Goal: Information Seeking & Learning: Check status

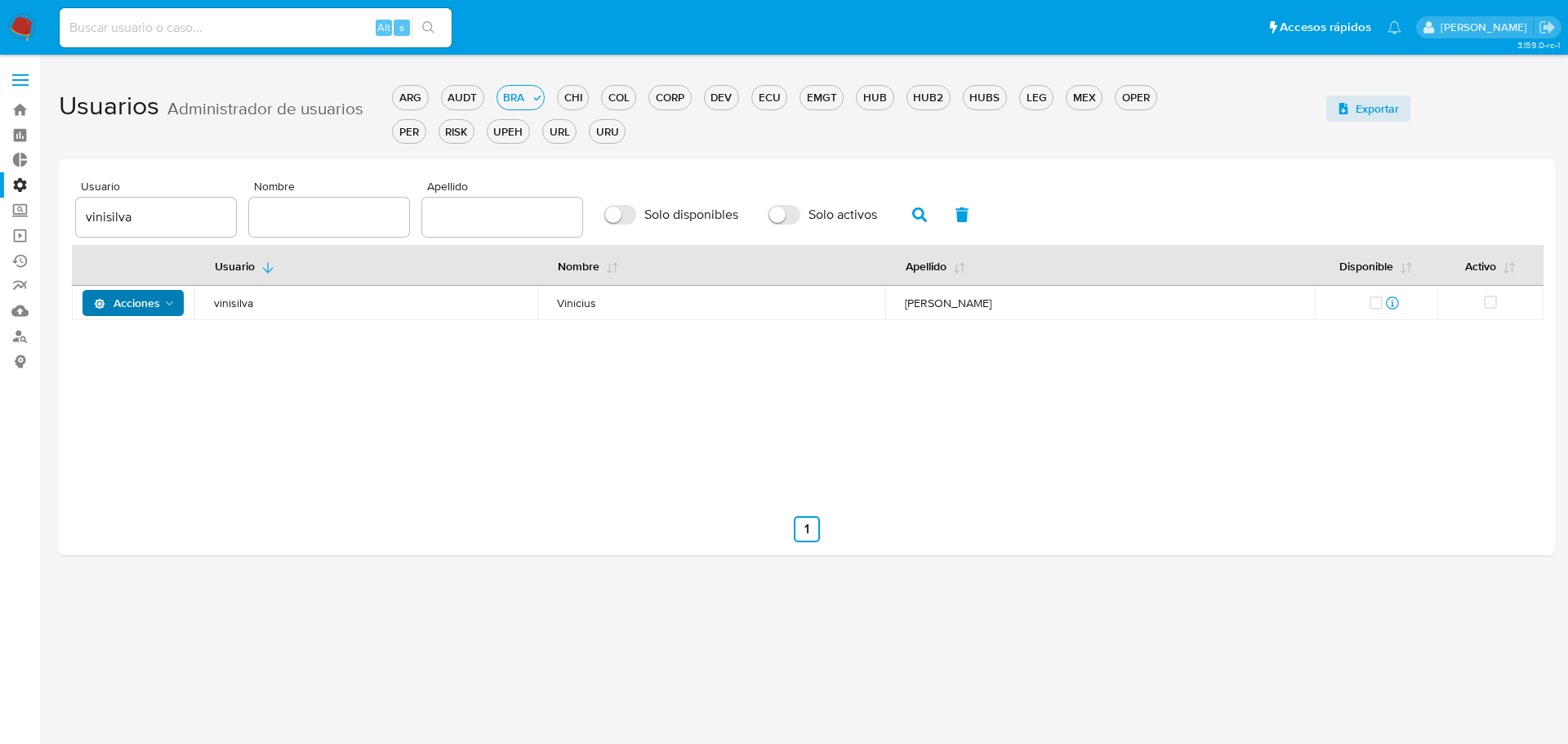
click at [158, 308] on span "Acciones" at bounding box center [127, 303] width 66 height 26
click at [158, 340] on button "Detalle" at bounding box center [136, 343] width 147 height 39
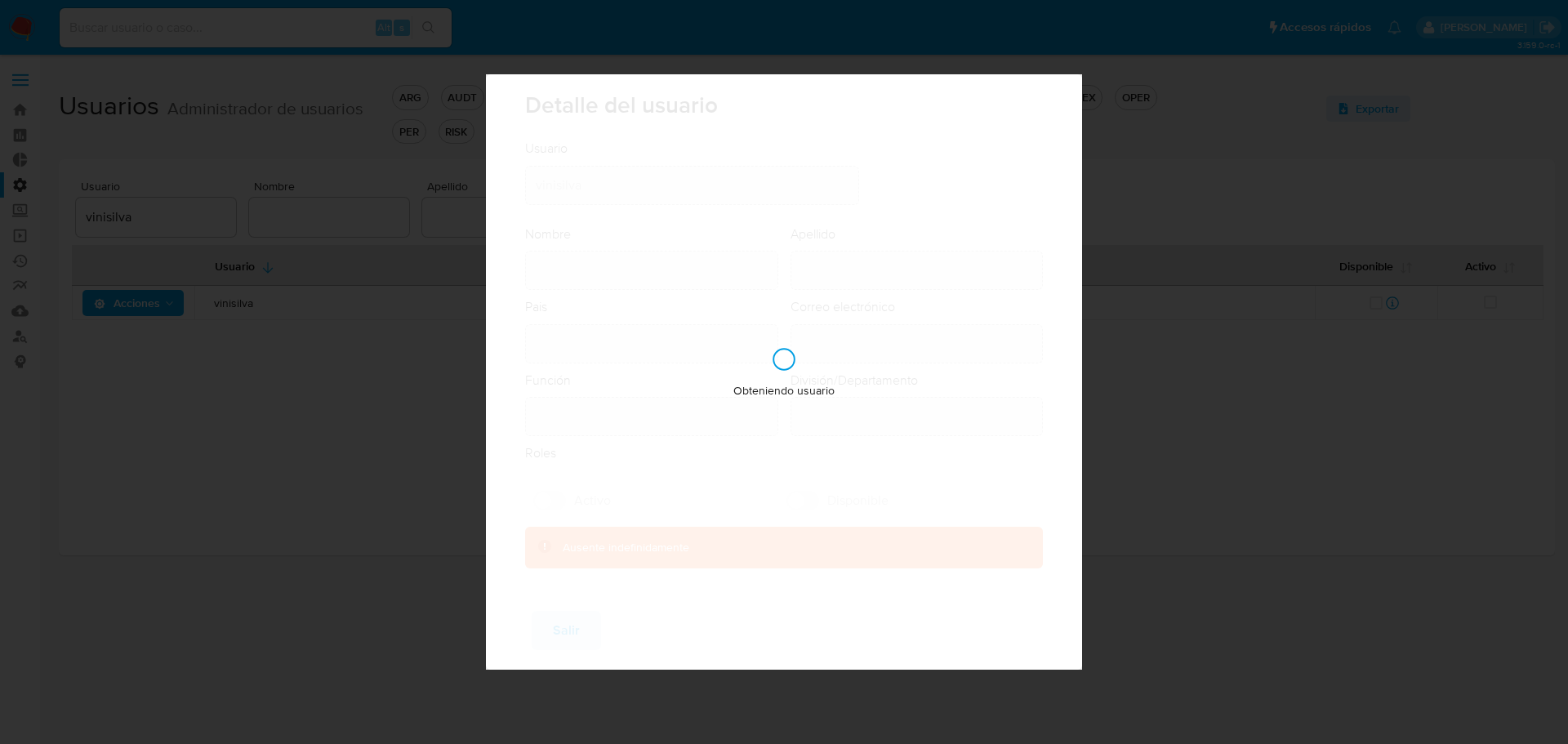
type input "Vinicius"
type input "Moraes Bento Silva"
type input "Brazil"
type input "vinicius.vsilva@mercadolivre.com"
type input "Representante Senior (80001646)"
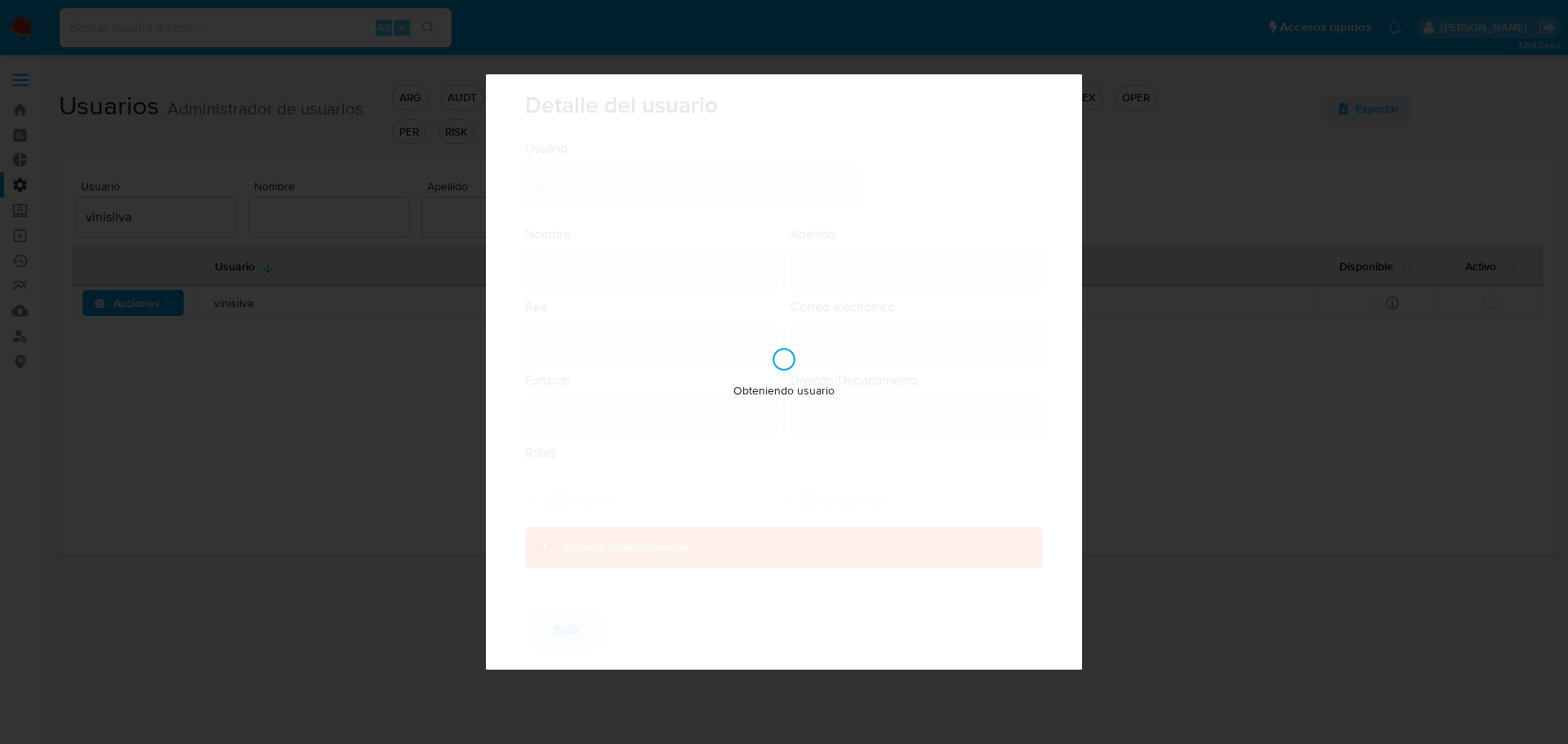
type input "Fraud Prevention Buyer"
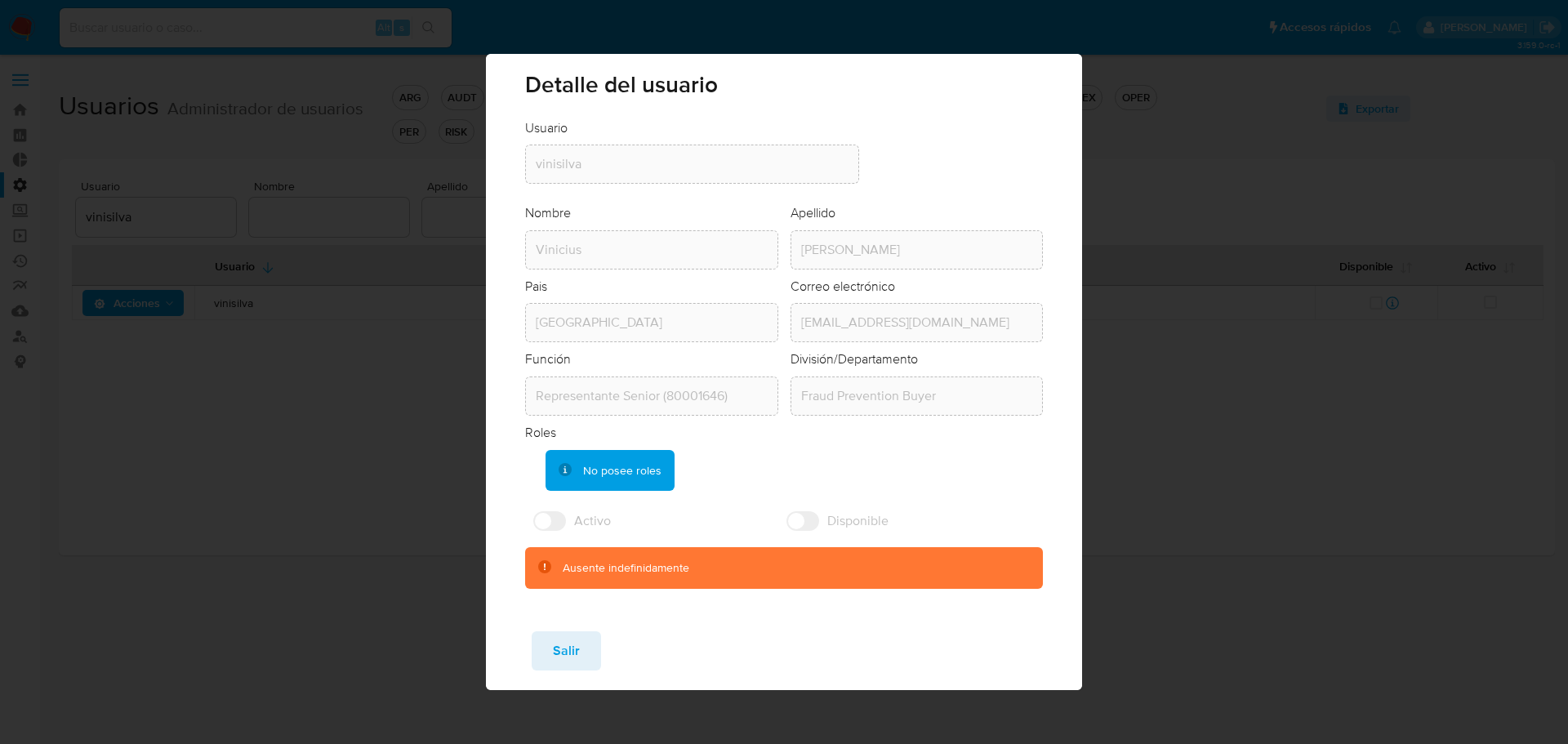
drag, startPoint x: 581, startPoint y: 647, endPoint x: 461, endPoint y: 534, distance: 164.8
click at [581, 647] on button "Salir" at bounding box center [566, 650] width 69 height 39
checkbox input "true"
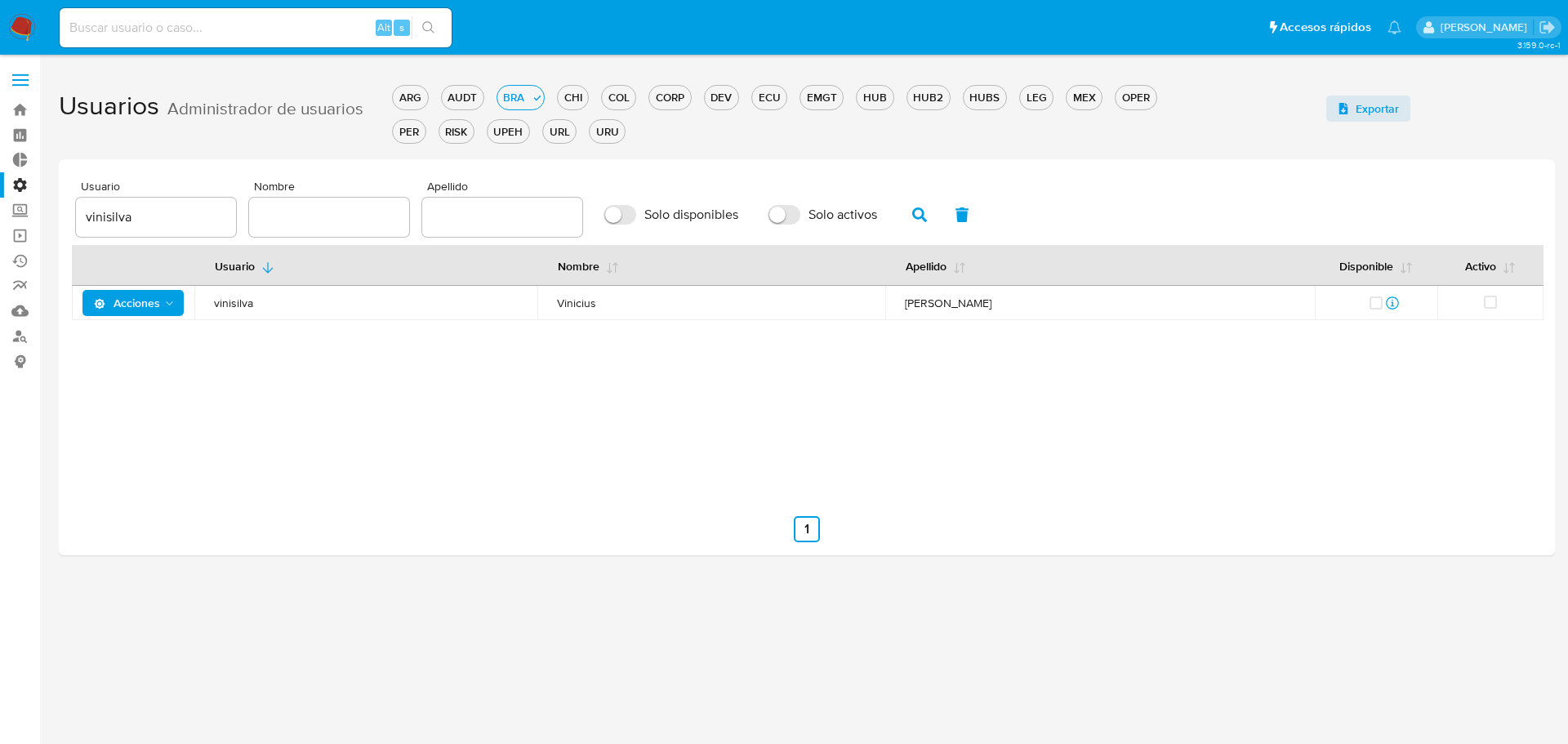
click at [117, 212] on input "vinisilva" at bounding box center [156, 217] width 160 height 21
paste input "gpetenuci"
type input "gpetenuci"
click at [925, 214] on icon "button" at bounding box center [920, 215] width 15 height 15
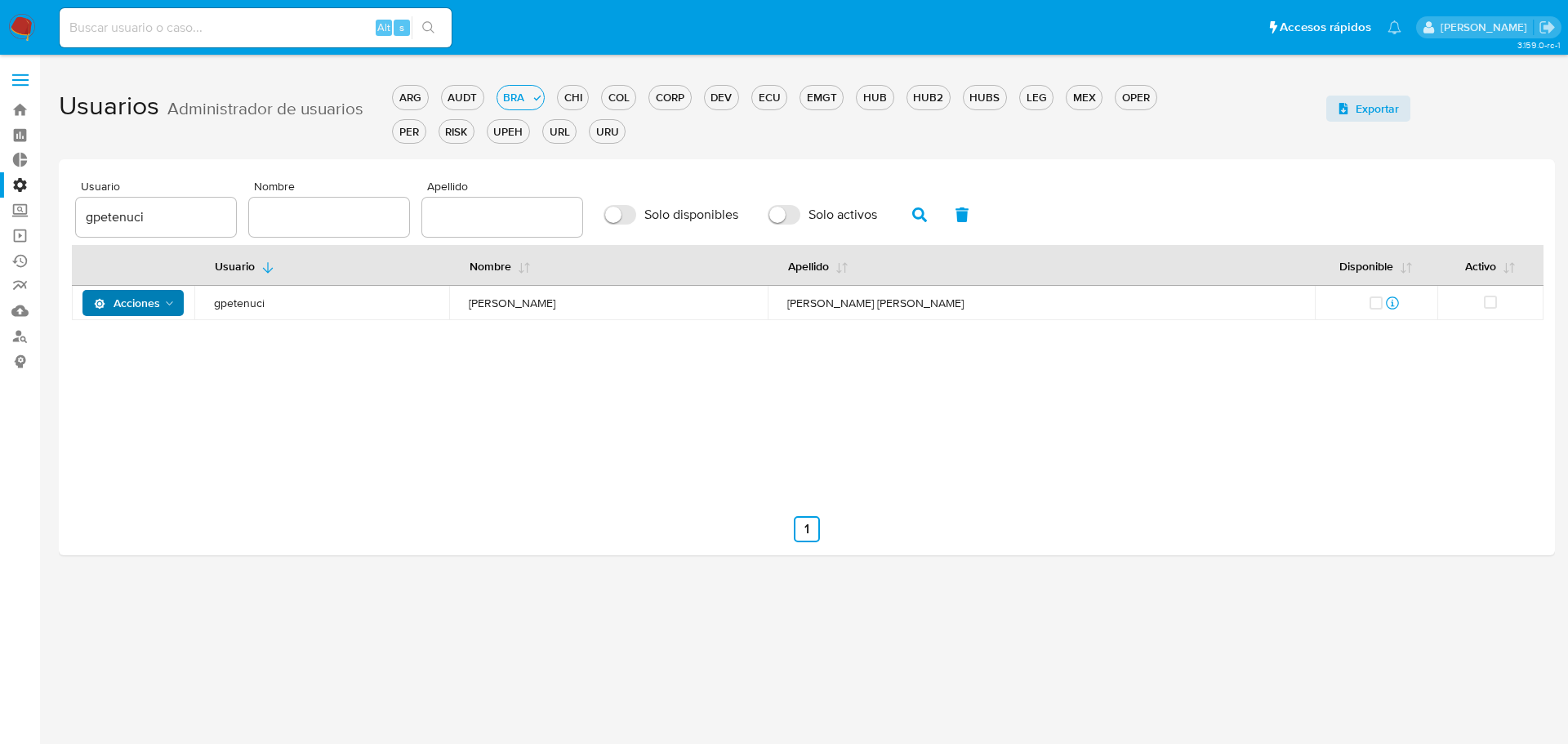
click at [123, 307] on span "Acciones" at bounding box center [127, 303] width 66 height 26
click at [138, 348] on button "Detalle" at bounding box center [136, 343] width 147 height 39
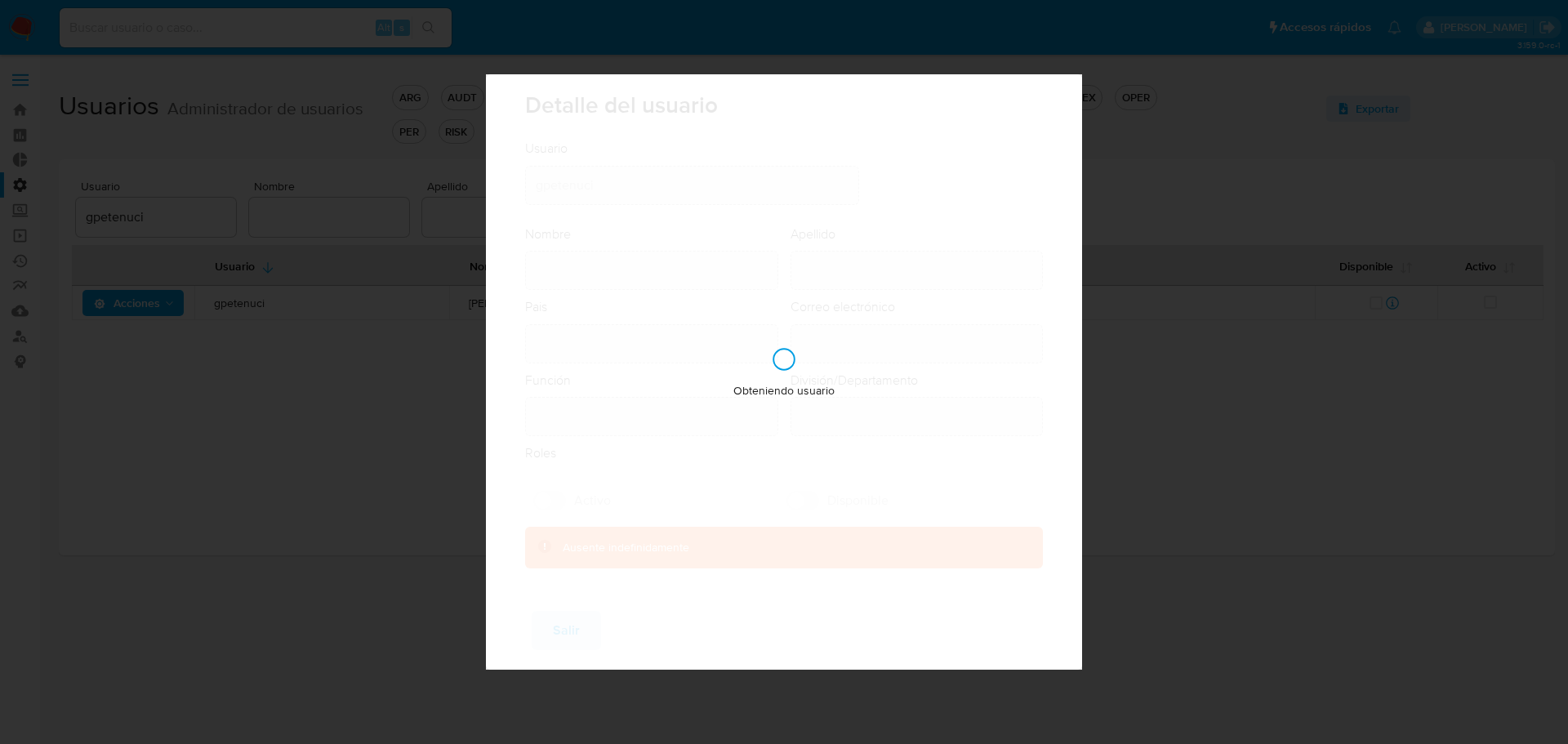
type input "Giovanna"
type input "Petenuci Freitas"
type input "Brazil"
type input "giovanna.petenuci@mercadolivre.com"
type input "Analista (80001644)"
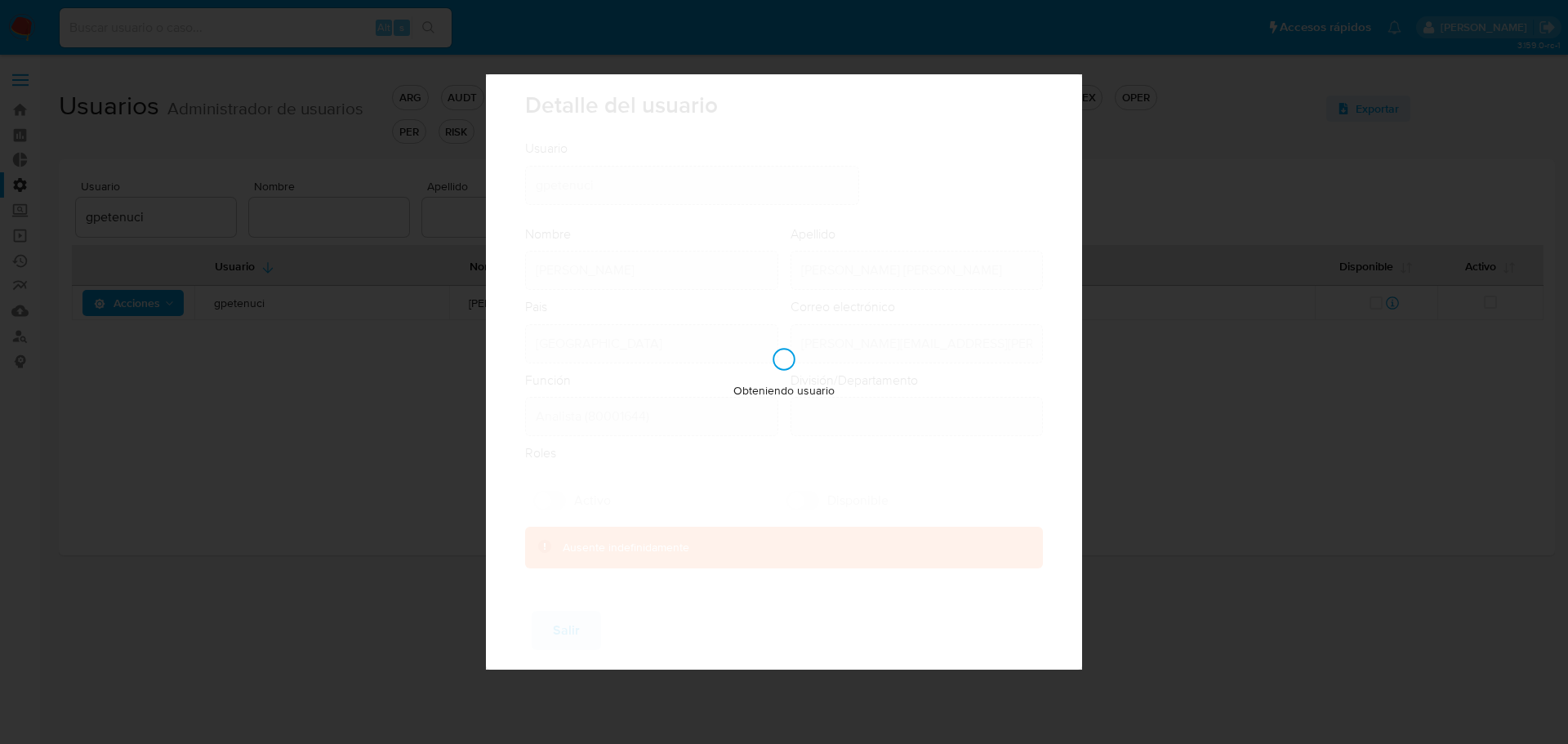
type input "Risk & Compliance AML Countries"
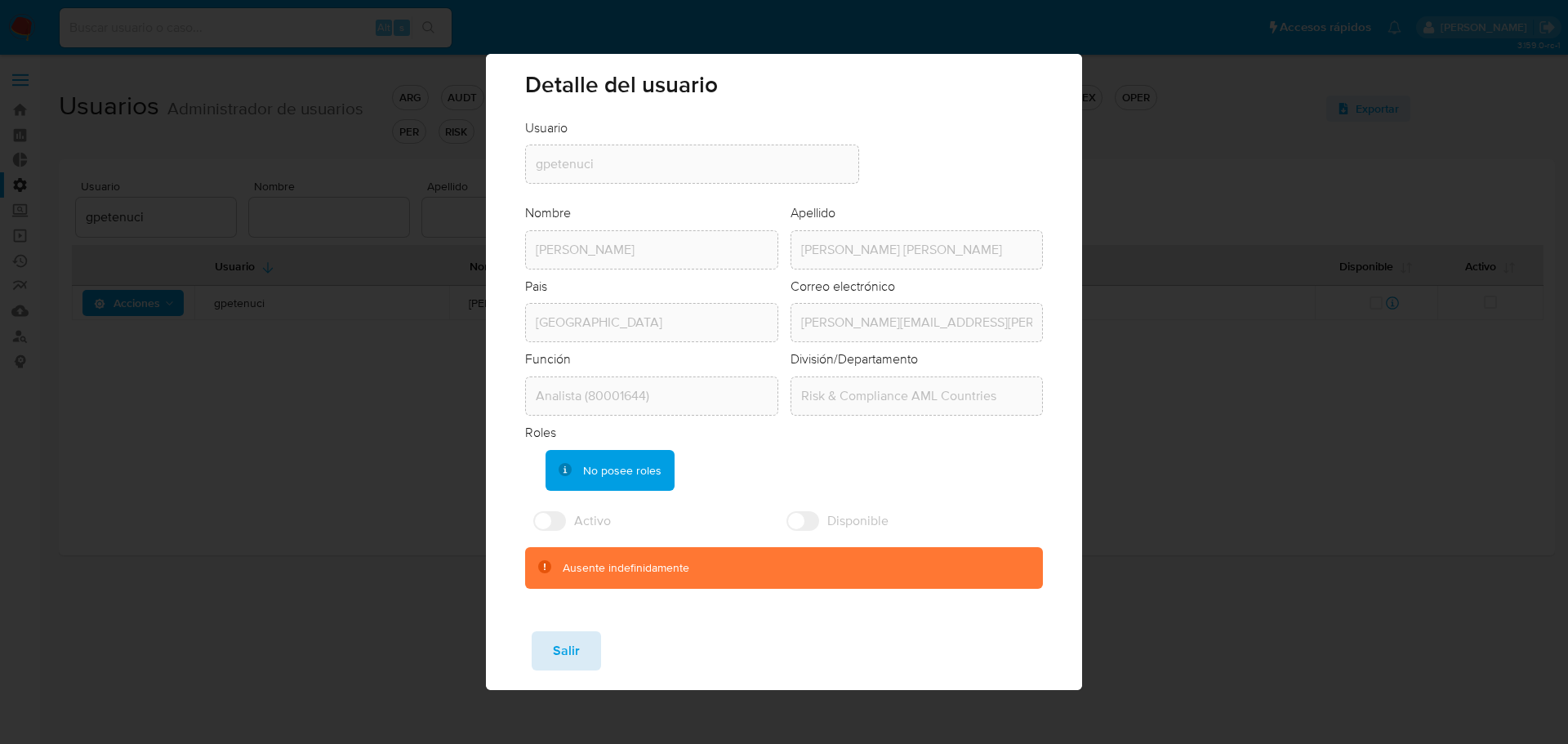
click at [567, 651] on span "Salir" at bounding box center [566, 650] width 27 height 36
checkbox input "true"
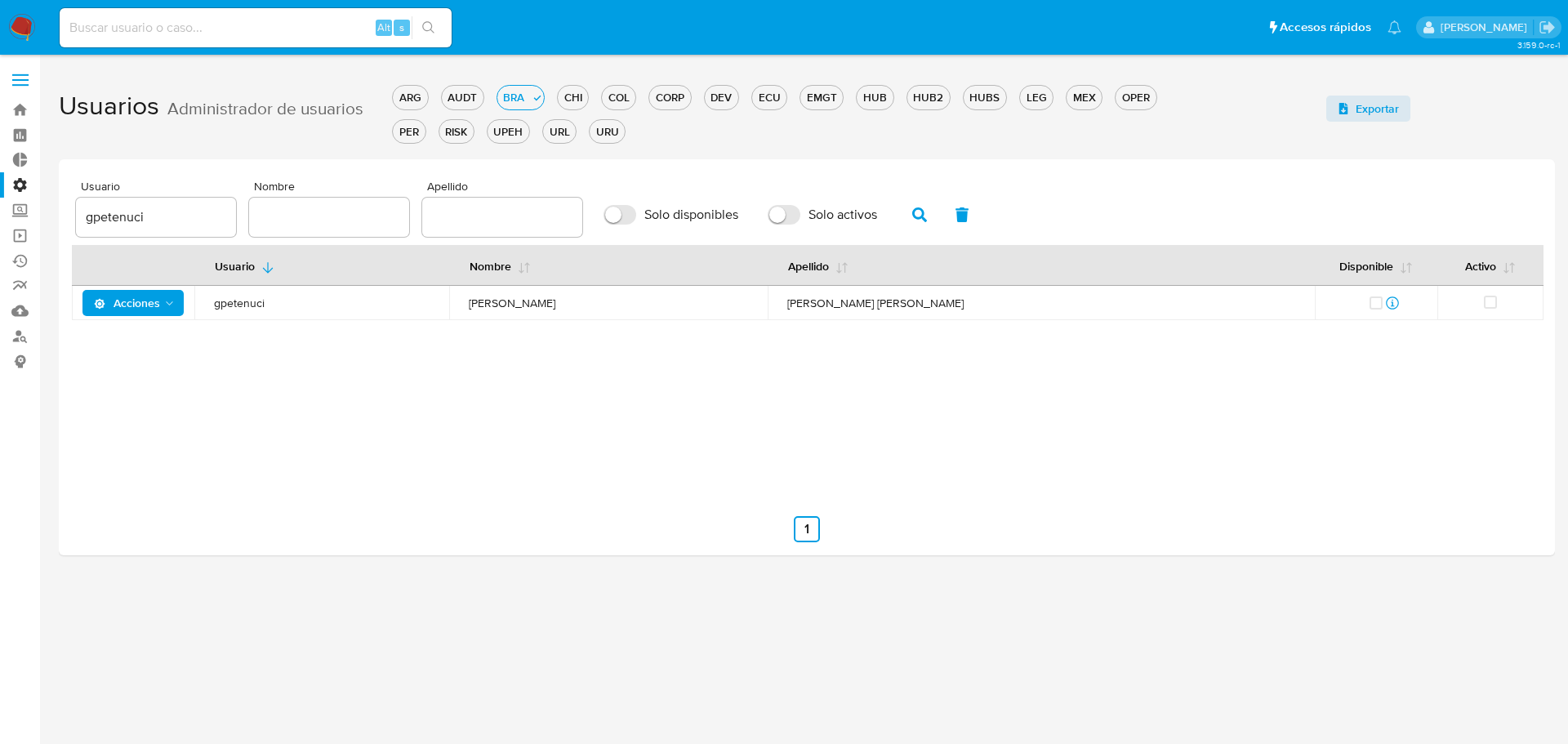
click at [106, 212] on input "gpetenuci" at bounding box center [156, 217] width 160 height 21
paste input "vsantiago"
type input "vsantiago"
click at [927, 221] on icon "button" at bounding box center [920, 215] width 15 height 15
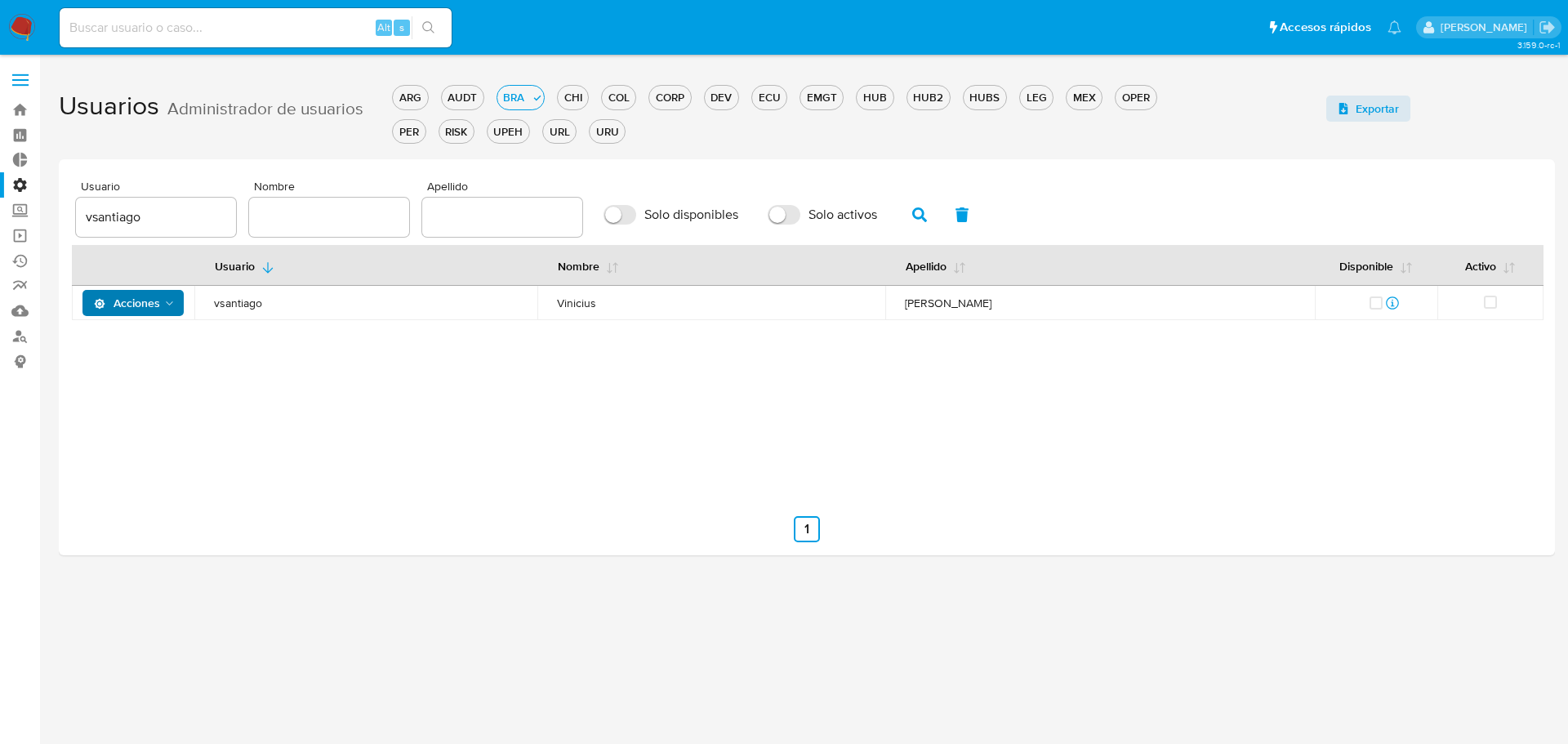
click at [181, 298] on button "Acciones" at bounding box center [133, 303] width 102 height 26
click at [146, 346] on button "Detalle" at bounding box center [136, 343] width 147 height 39
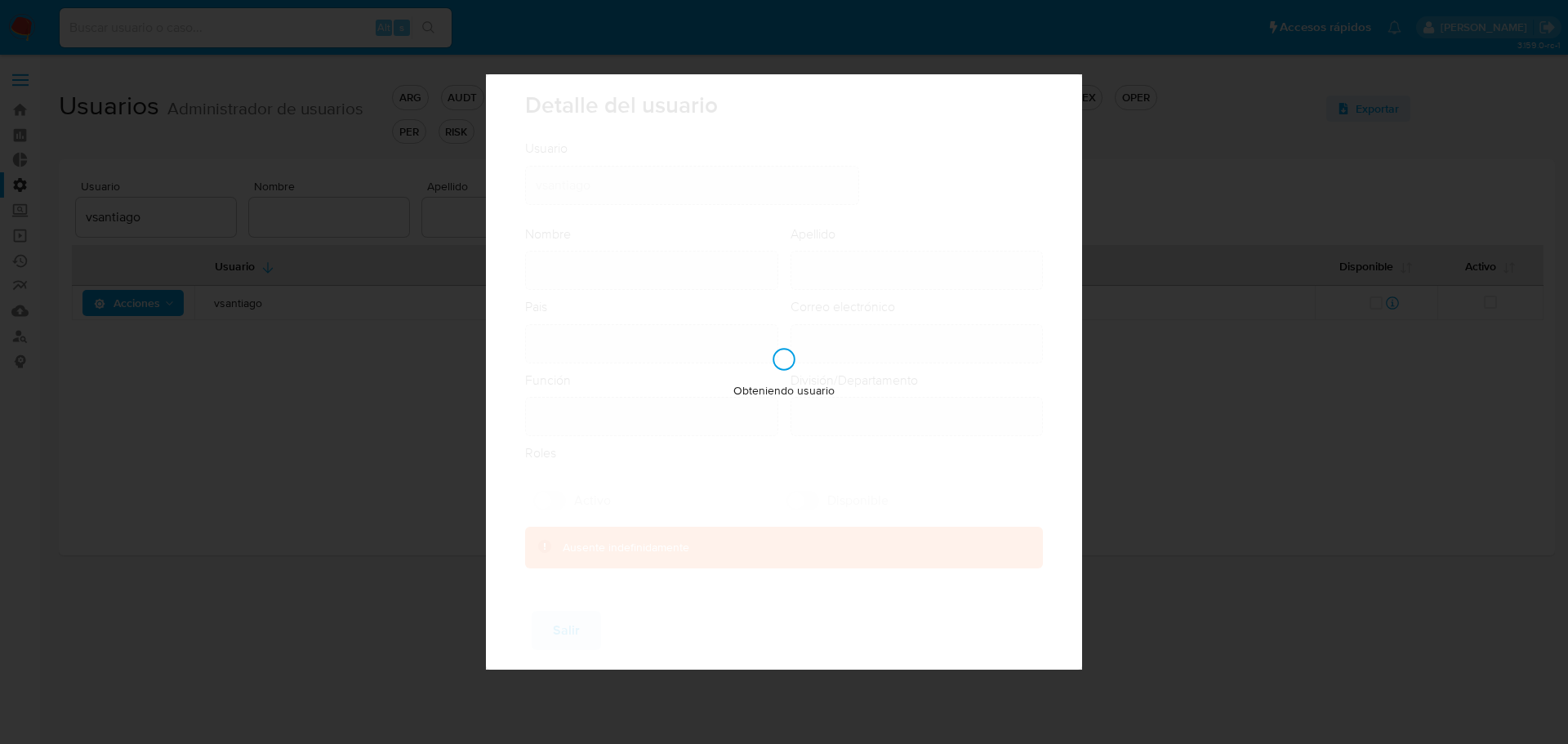
type input "Vinicius"
type input "Santiago Souza"
type input "Brazil"
type input "vinicius.santiago@mercadolivre.com"
type input "Analista (80001644)"
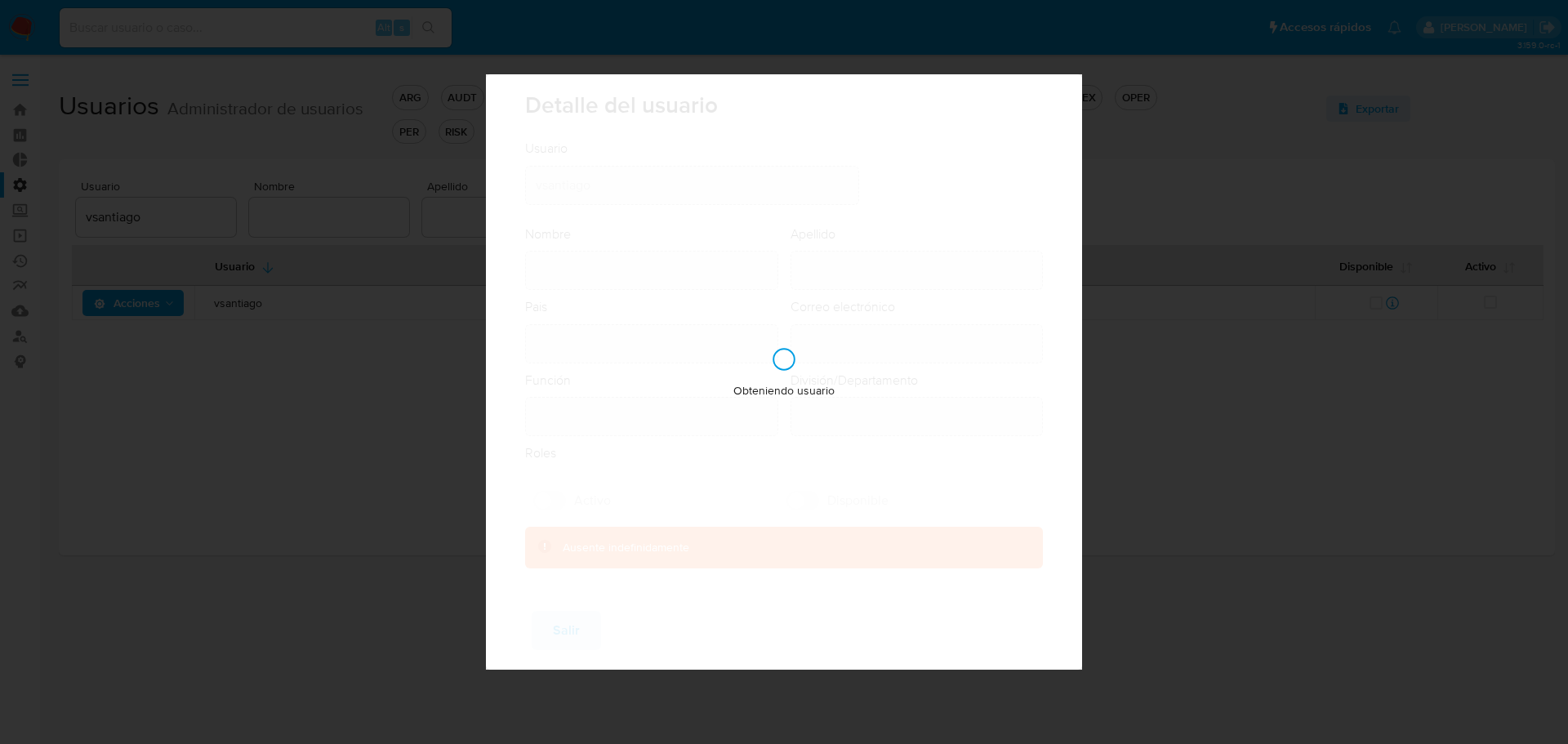
type input "Risk & Compliance AML Countries"
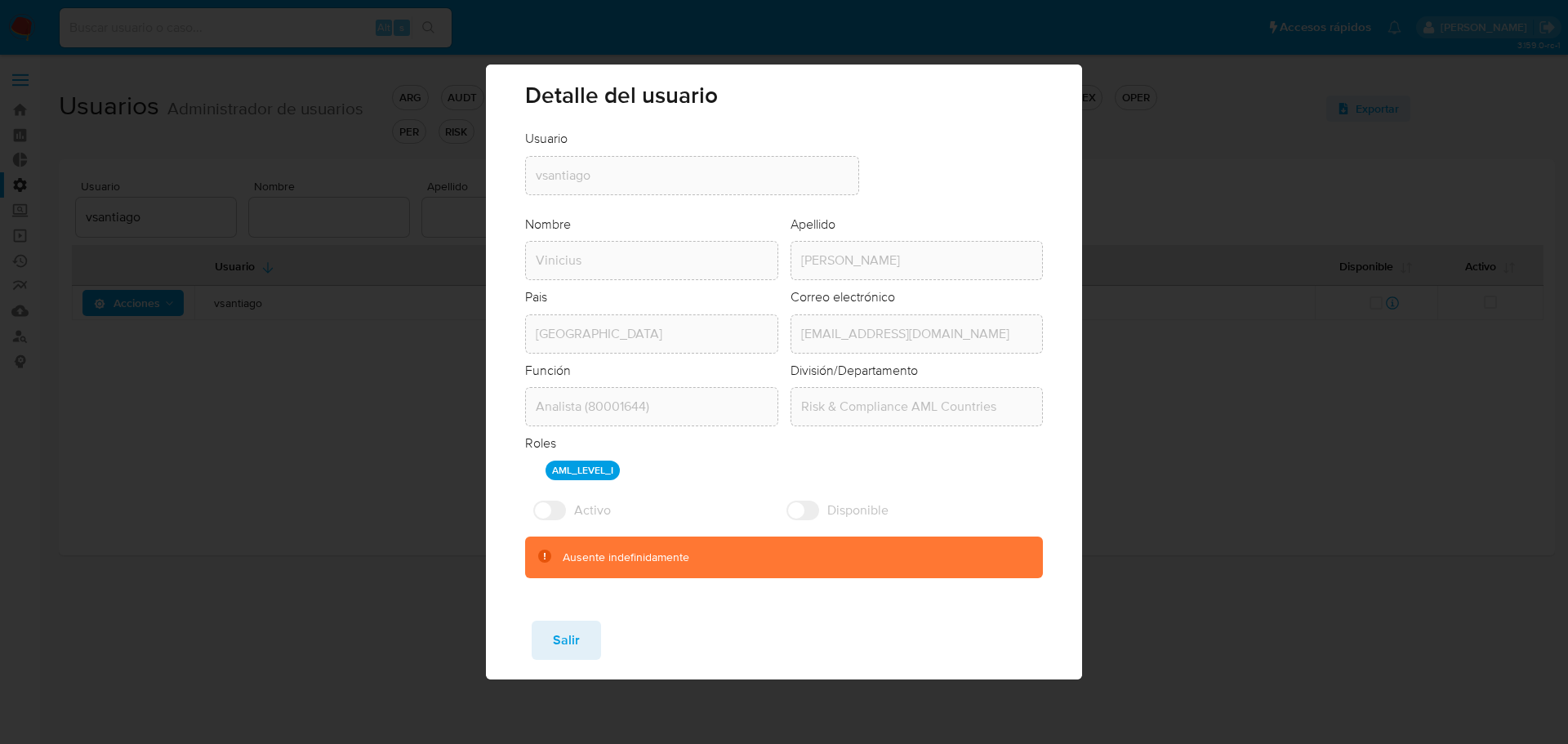
drag, startPoint x: 1303, startPoint y: 267, endPoint x: 1317, endPoint y: 17, distance: 250.4
click at [1303, 265] on div "Detalle del usuario Usuario Usuario vsantiago Nombre Nombre Vinicius Apellido A…" at bounding box center [784, 372] width 1568 height 744
click at [590, 646] on button "Salir" at bounding box center [566, 640] width 69 height 39
checkbox input "true"
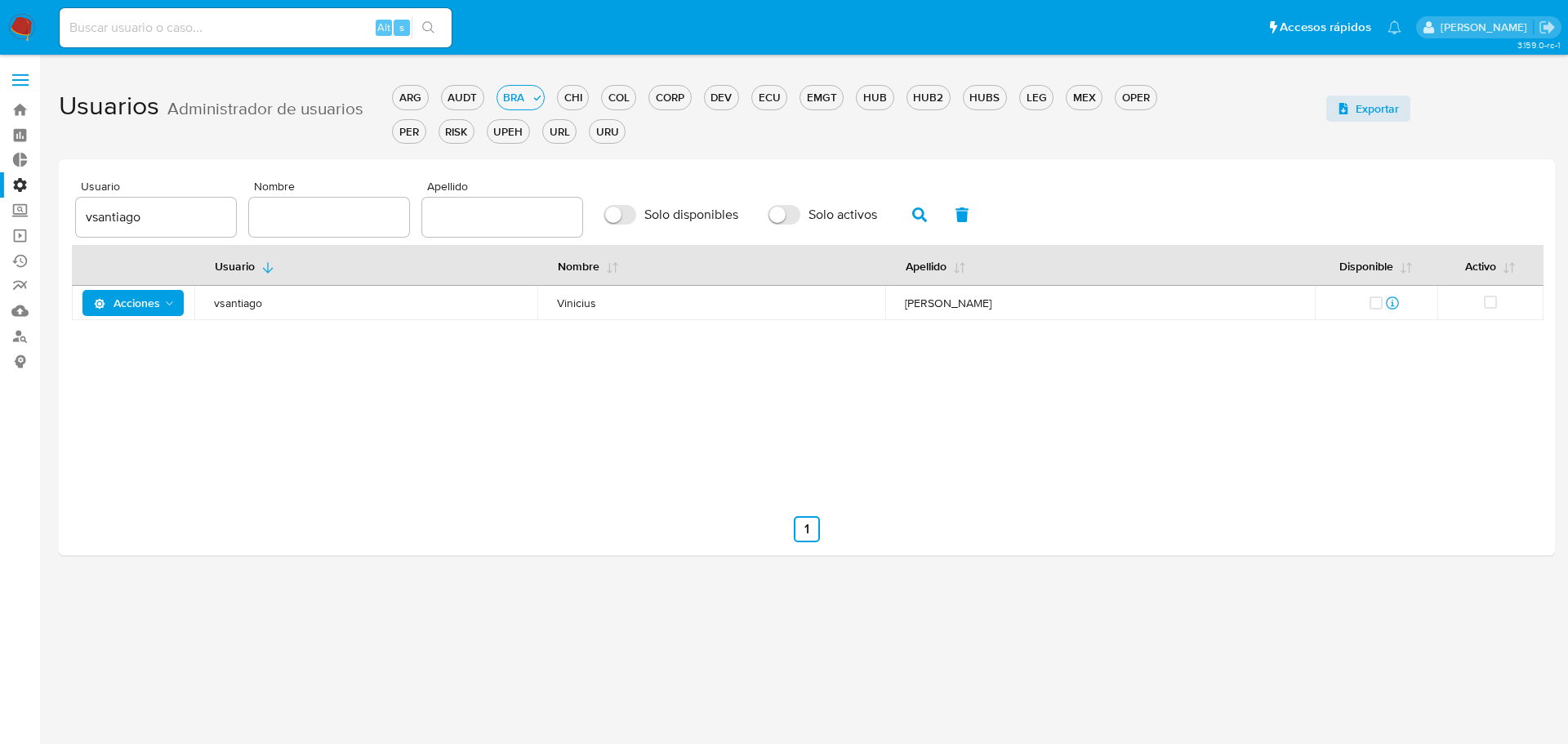
click at [146, 315] on span "Acciones" at bounding box center [127, 303] width 66 height 26
click at [155, 341] on button "Detalle" at bounding box center [136, 343] width 147 height 39
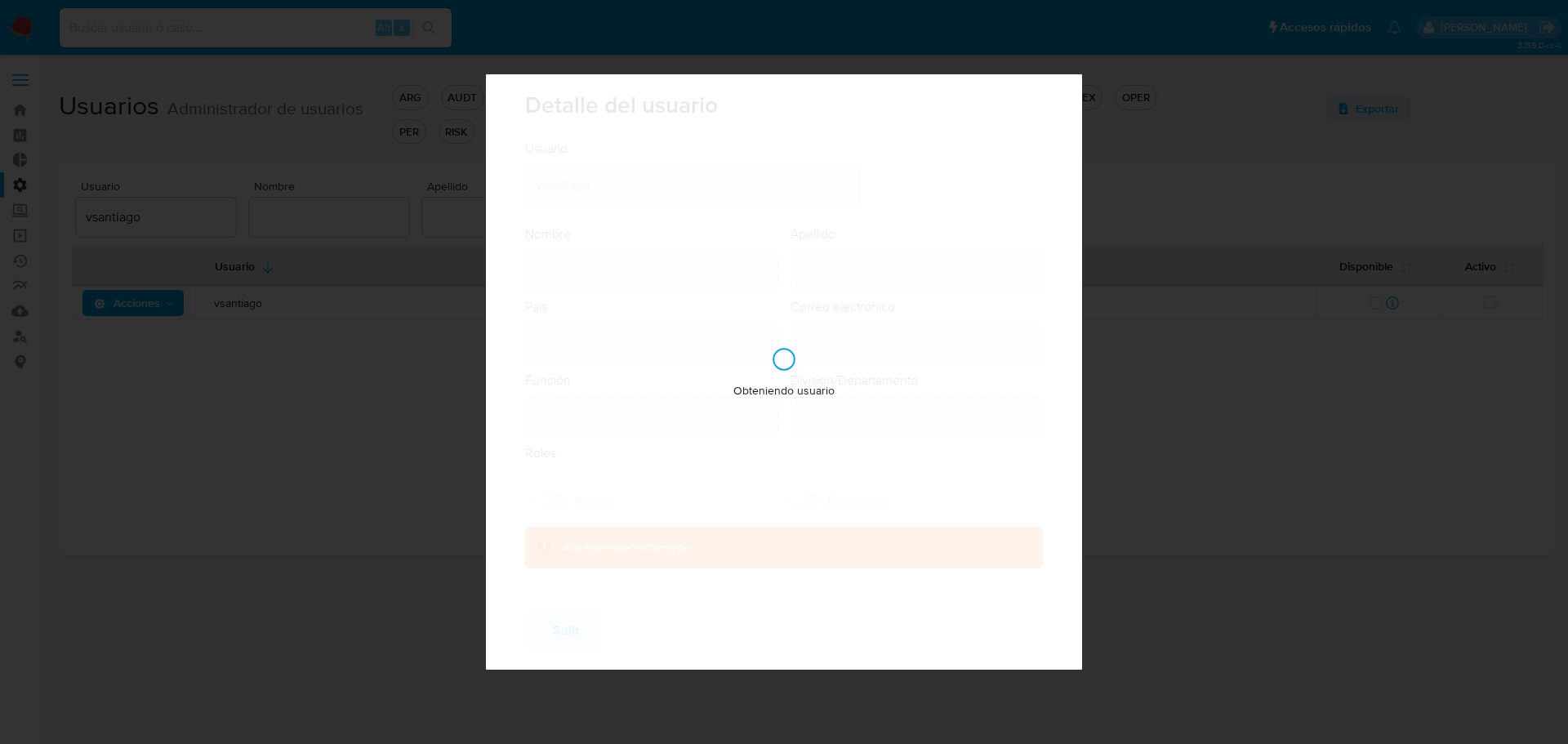
type input "Vinicius"
type input "Santiago Souza"
type input "Brazil"
type input "vinicius.santiago@mercadolivre.com"
type input "Analista (80001644)"
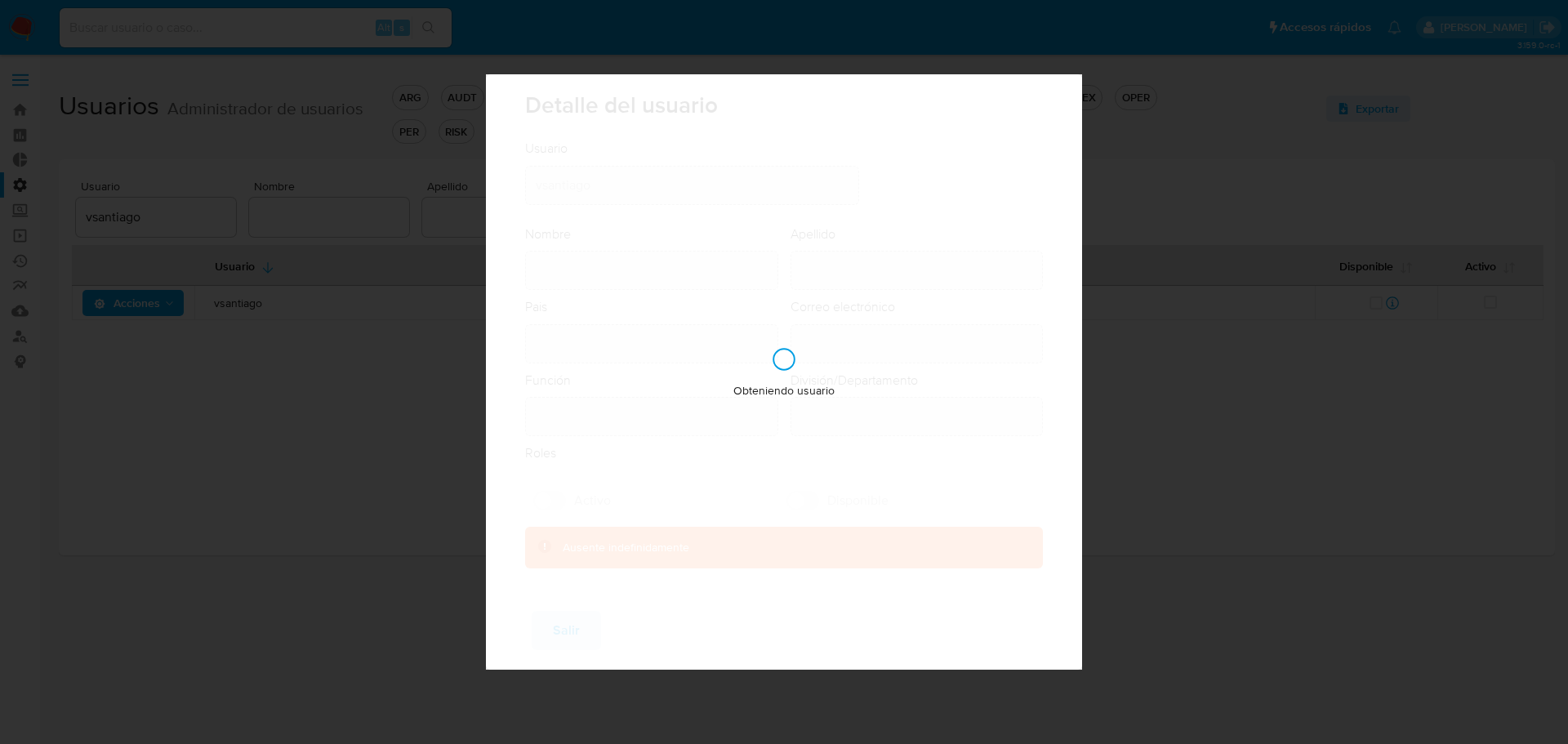
type input "Risk & Compliance AML Countries"
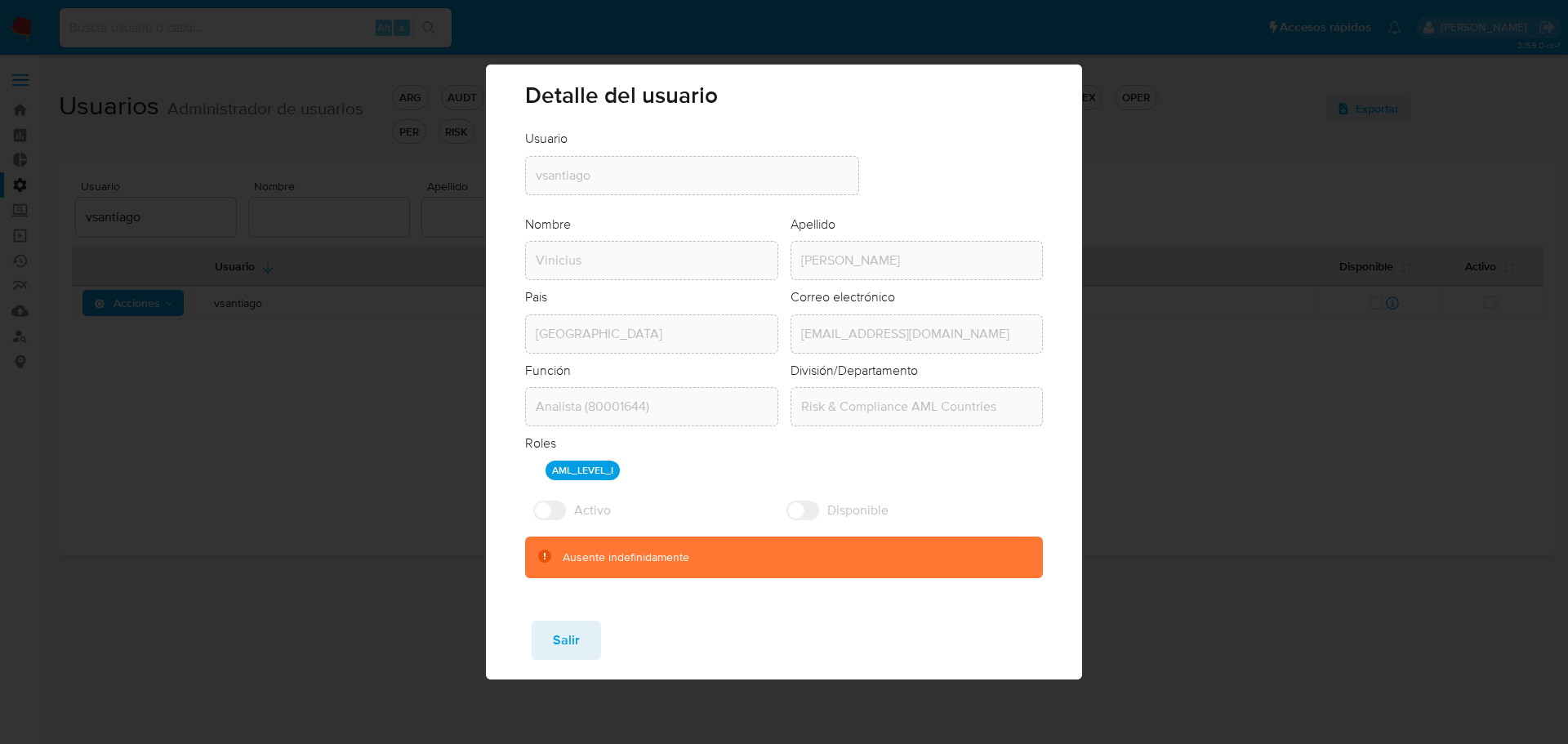
drag, startPoint x: 562, startPoint y: 653, endPoint x: 96, endPoint y: 590, distance: 470.2
click at [562, 651] on span "Salir" at bounding box center [566, 640] width 27 height 36
checkbox input "true"
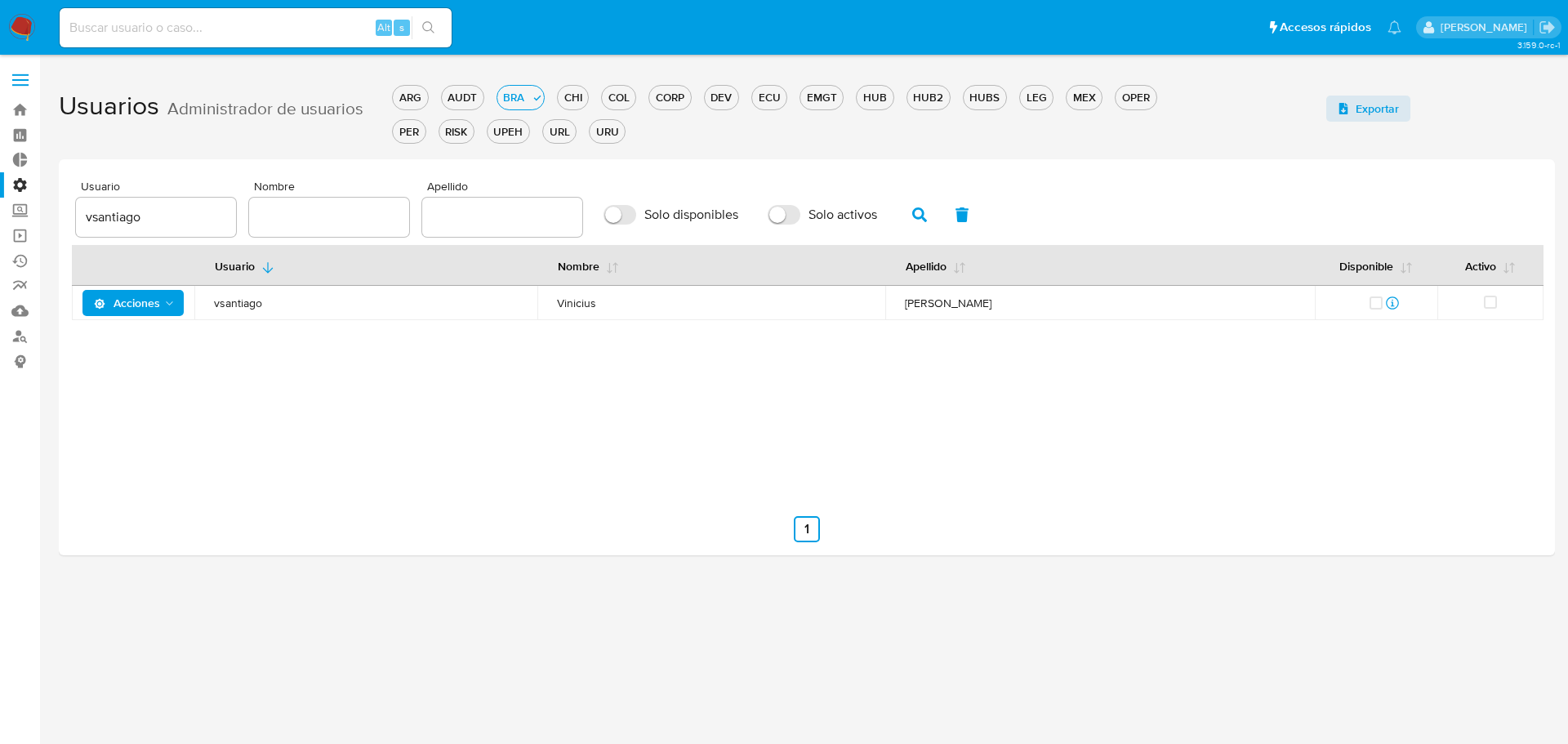
click at [176, 297] on button "Acciones" at bounding box center [133, 303] width 102 height 26
click at [166, 337] on button "Detalle" at bounding box center [136, 343] width 147 height 39
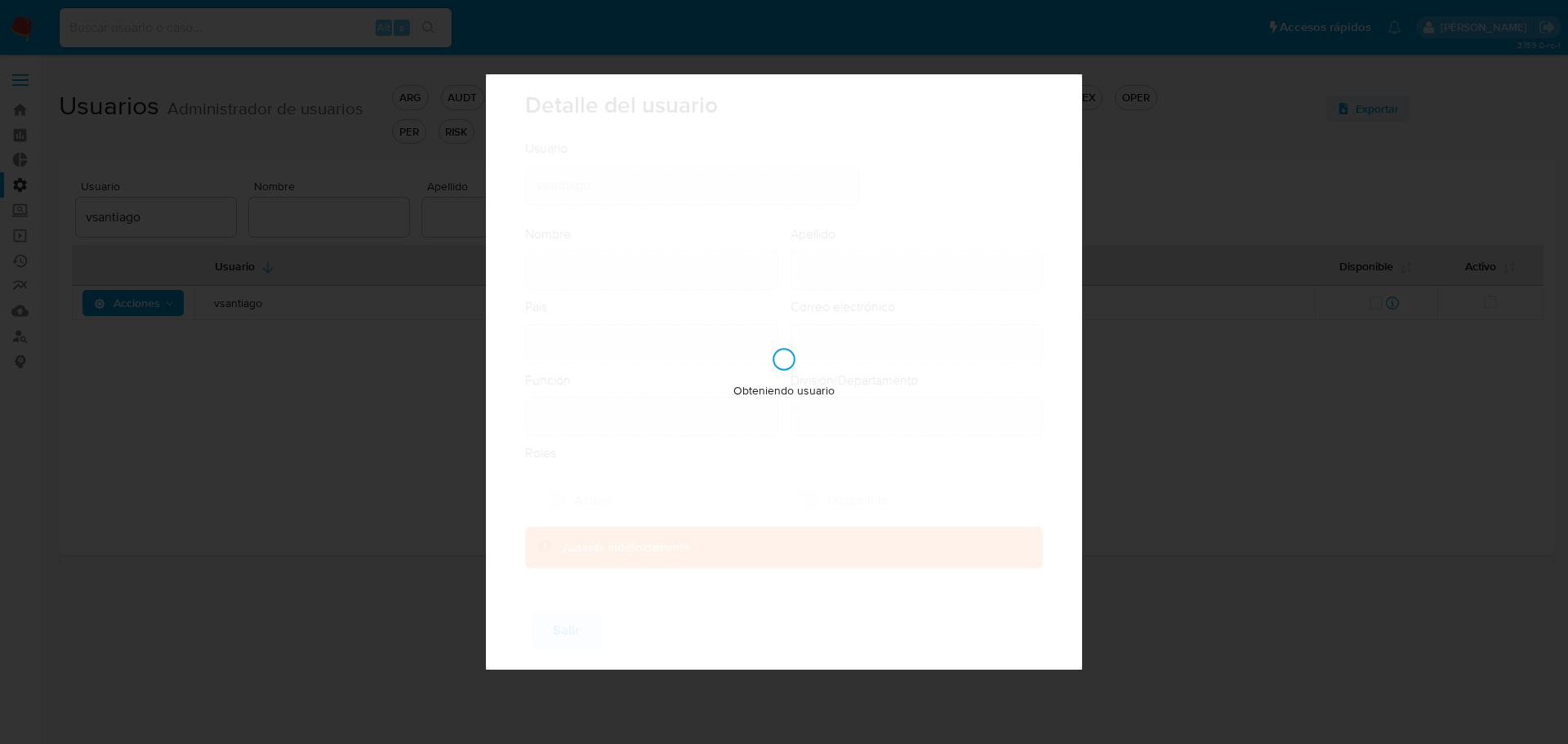
type input "Vinicius"
type input "Santiago Souza"
type input "Brazil"
type input "vinicius.santiago@mercadolivre.com"
type input "Analista (80001644)"
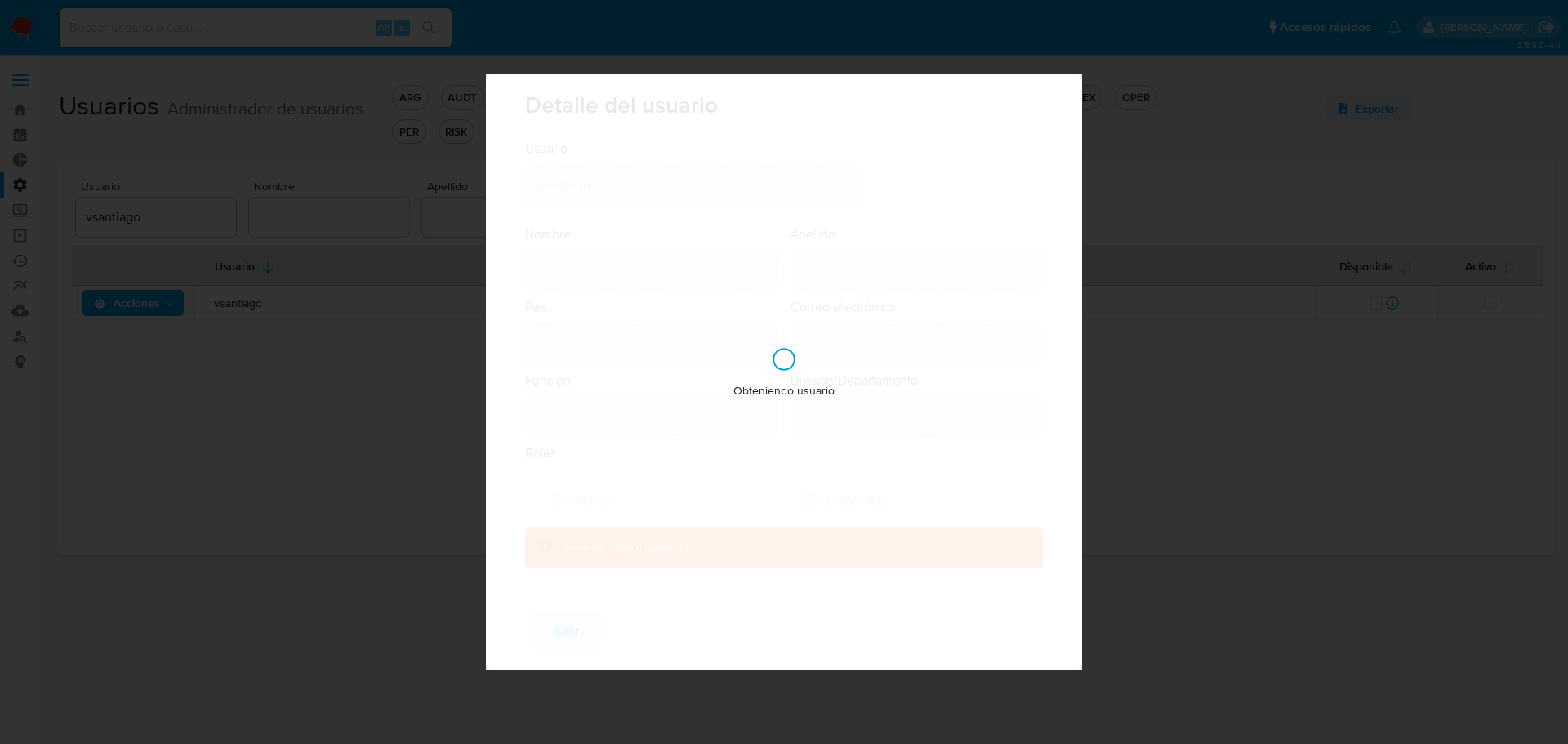
type input "Risk & Compliance AML Countries"
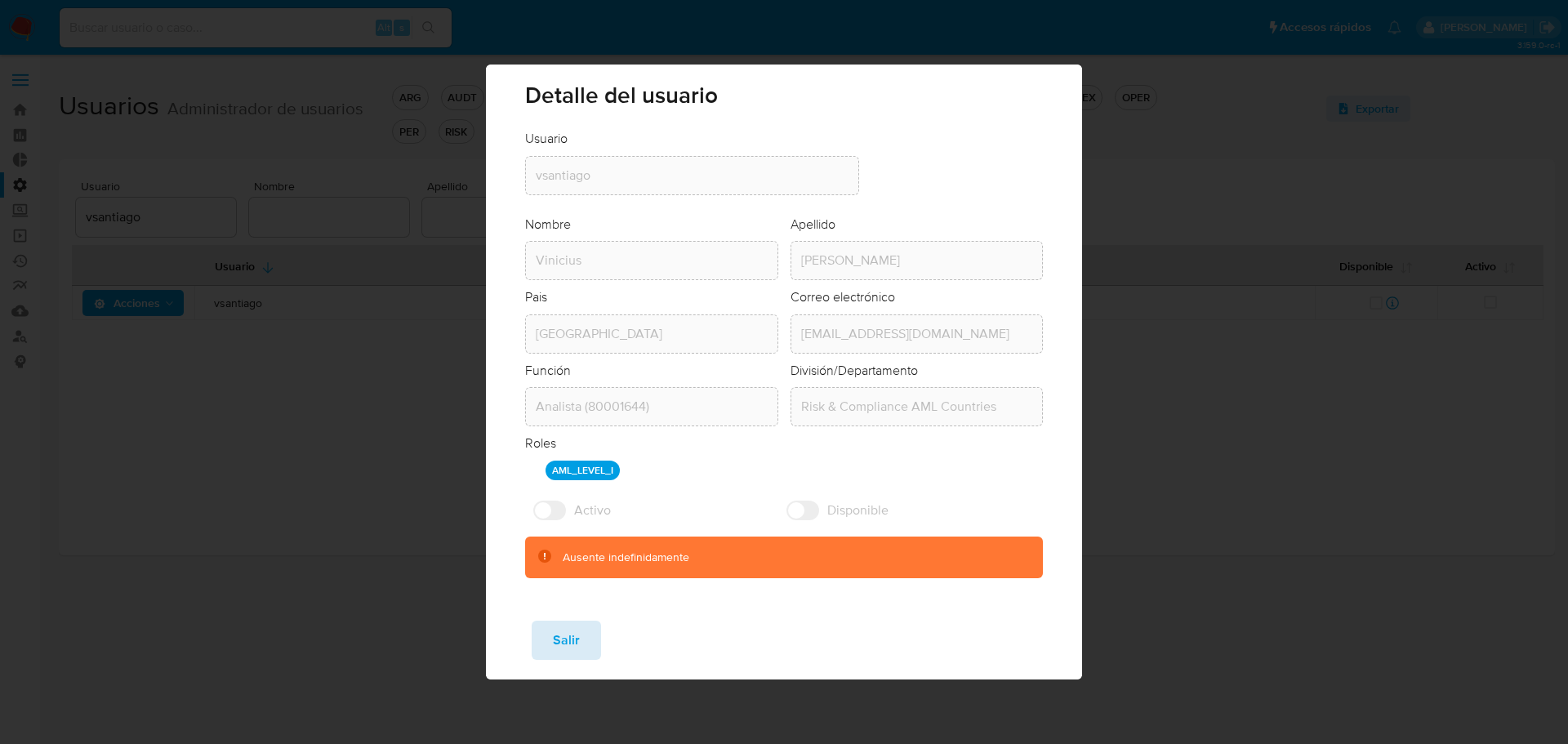
click at [571, 636] on span "Salir" at bounding box center [566, 640] width 27 height 36
checkbox input "true"
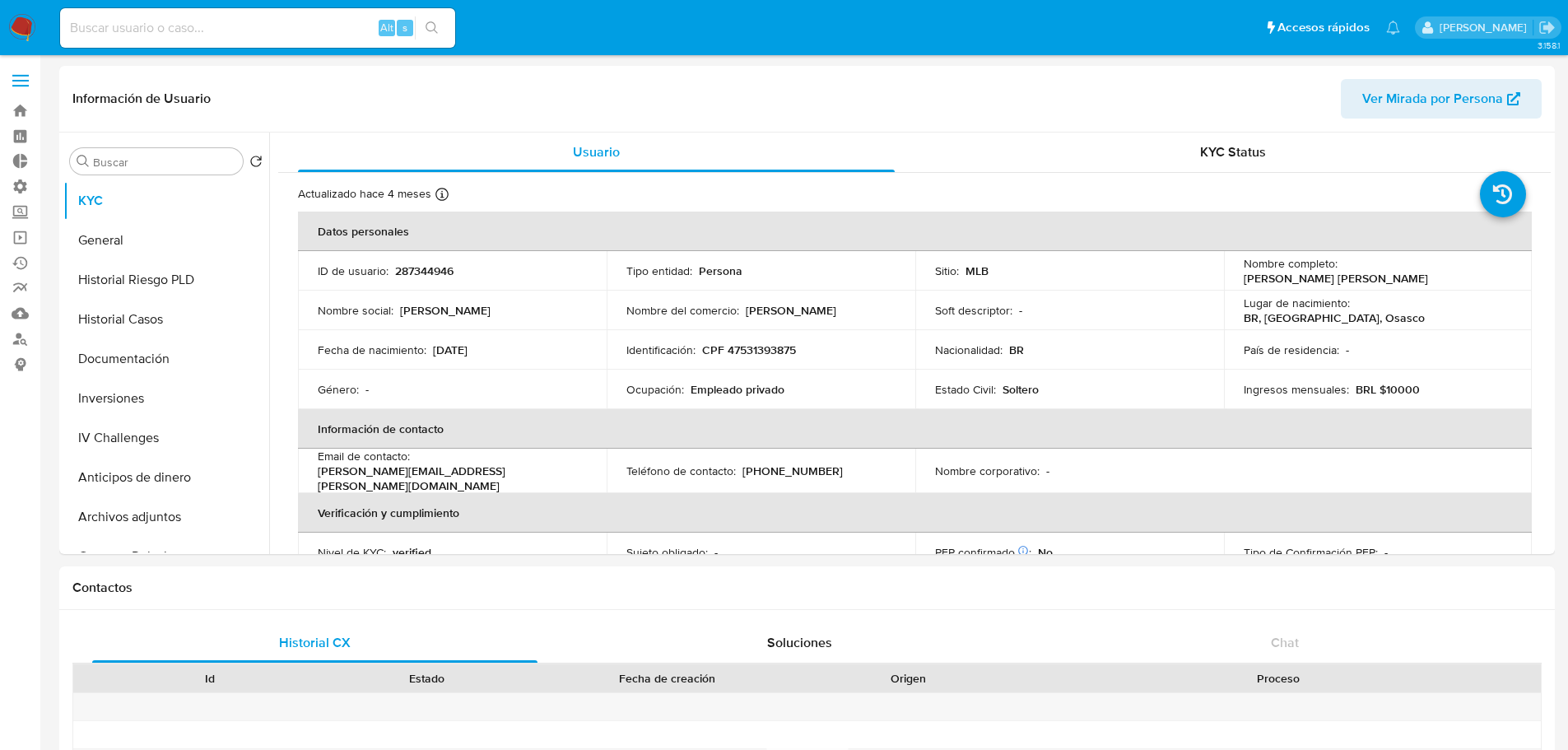
select select "10"
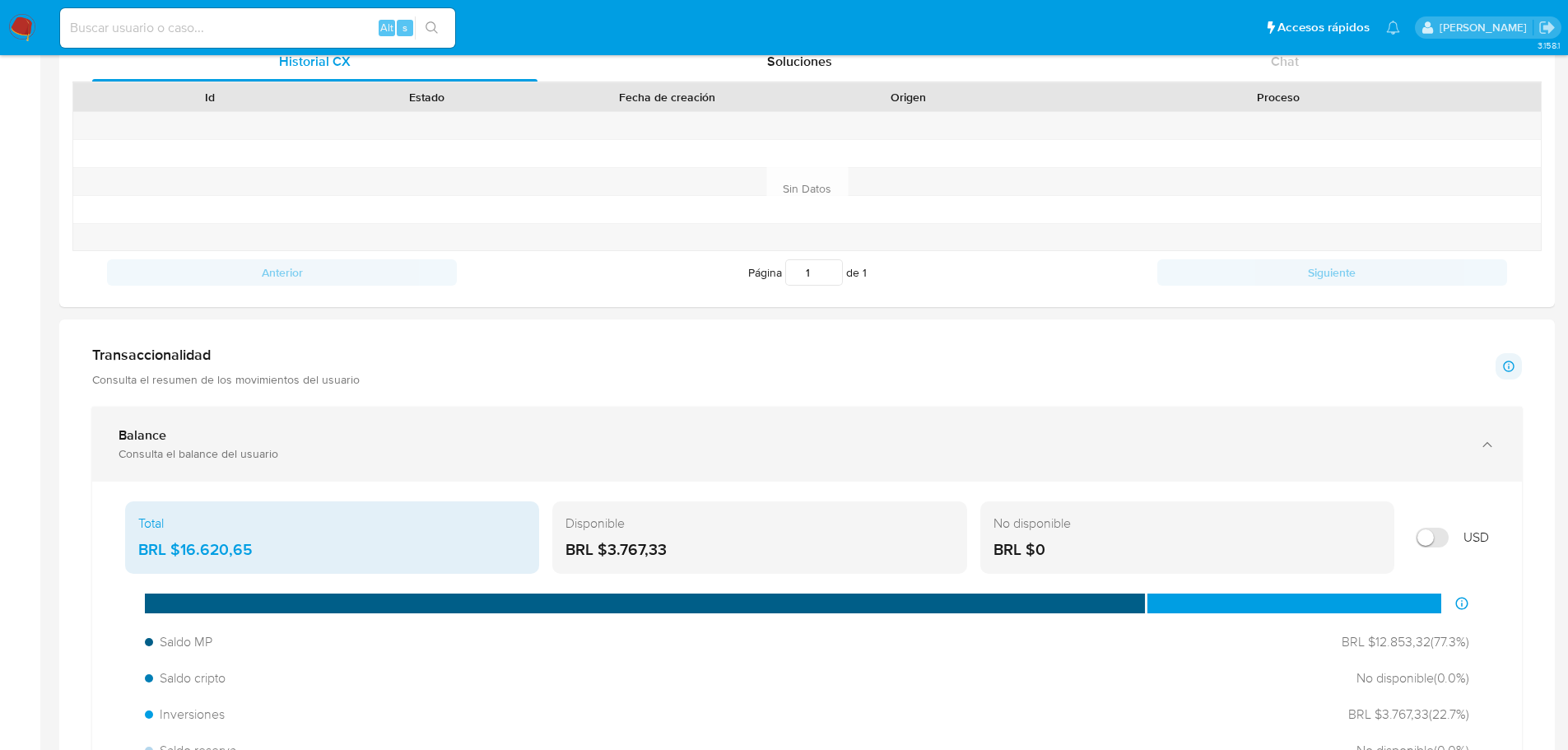
scroll to position [576, 0]
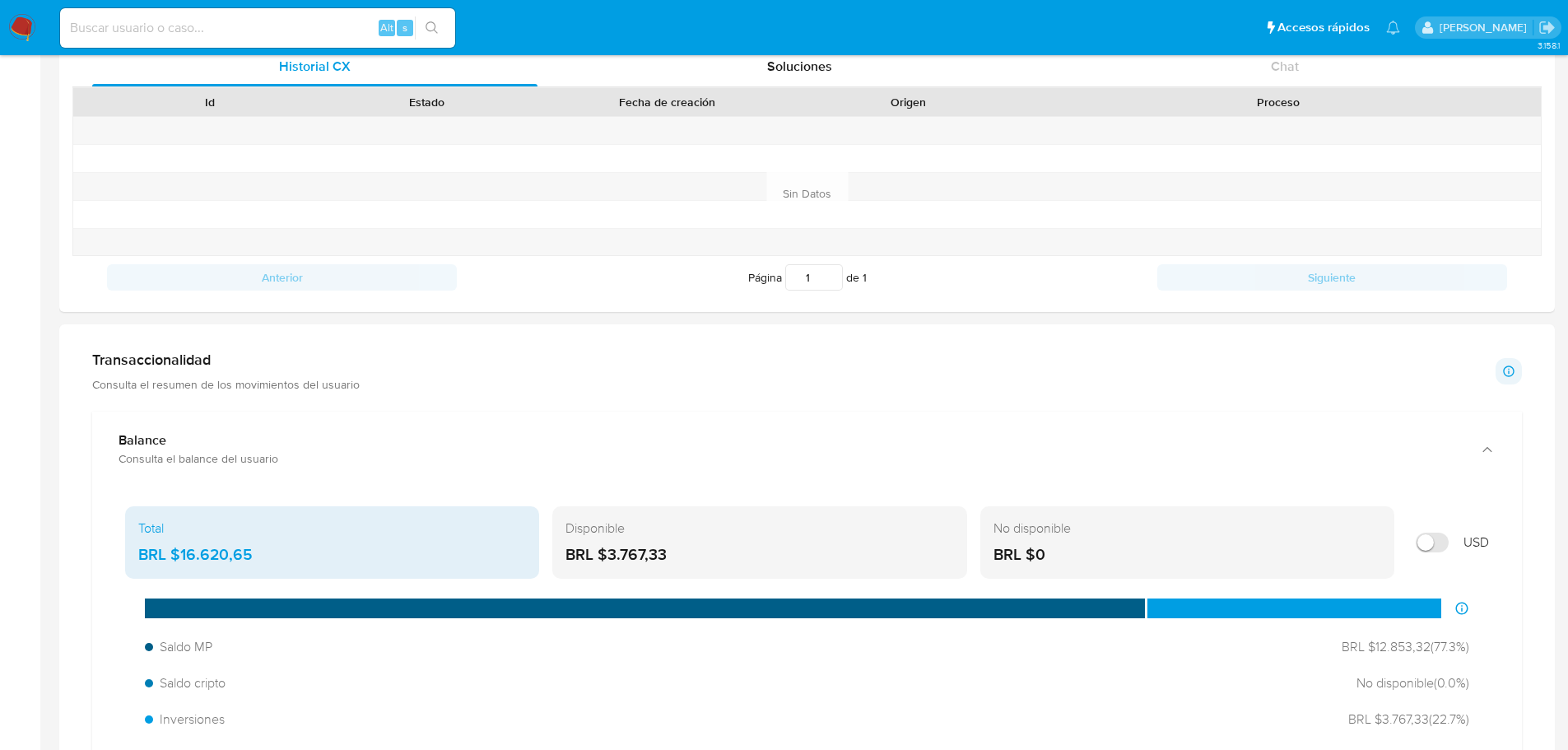
click at [285, 391] on p "Consulta el resumen de los movimientos del usuario" at bounding box center [226, 384] width 267 height 15
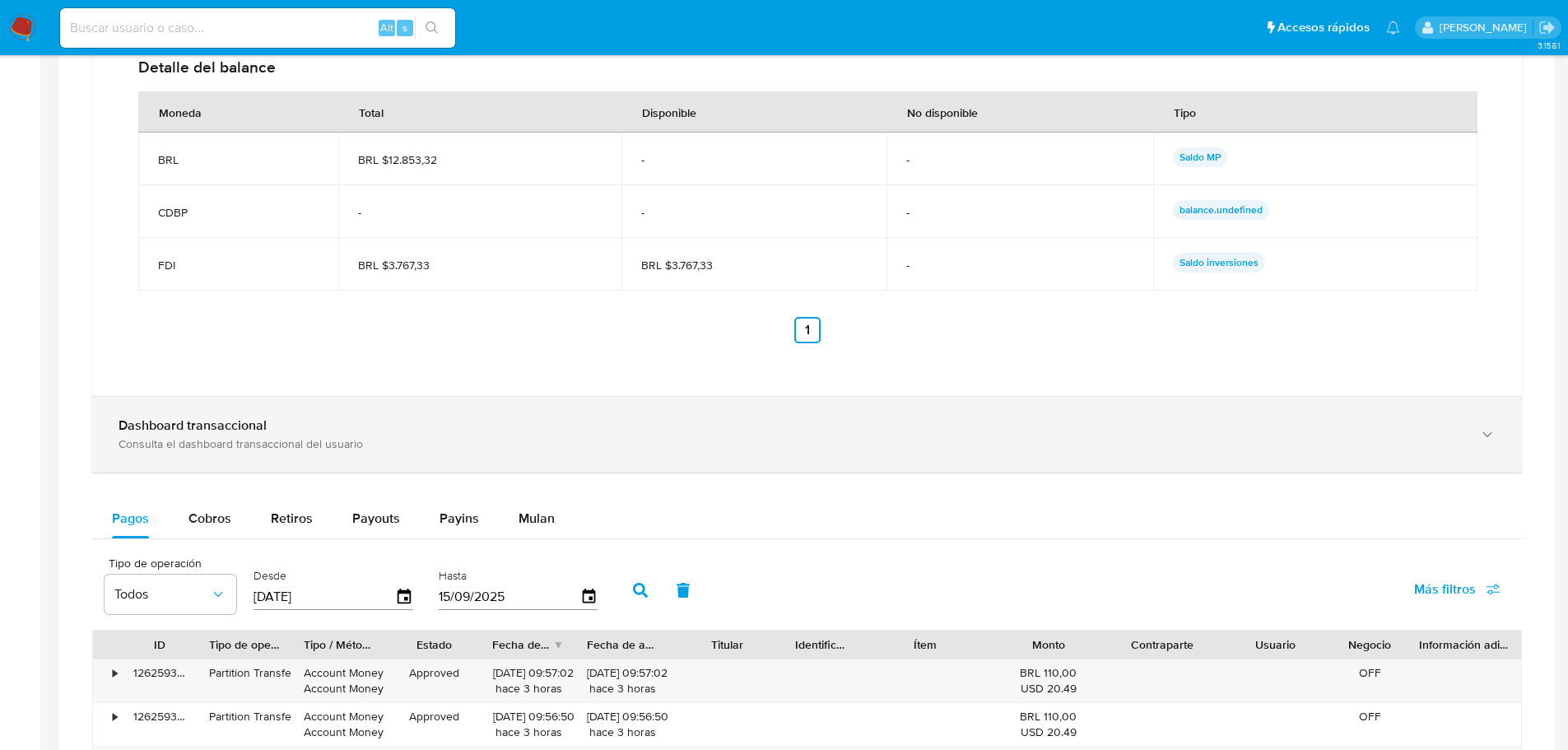
scroll to position [1317, 0]
click at [286, 444] on div "Consulta el dashboard transaccional del usuario" at bounding box center [790, 442] width 1344 height 15
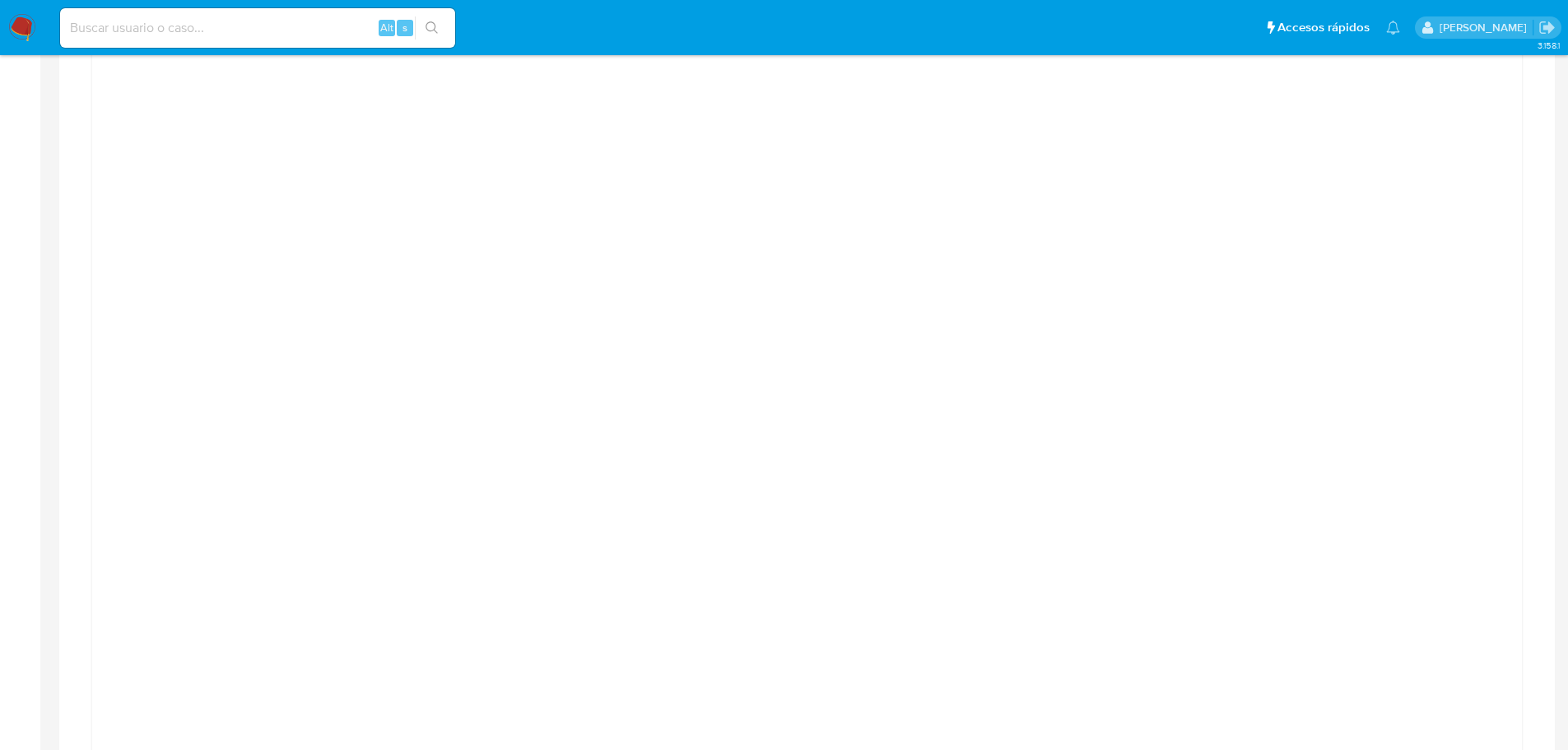
scroll to position [1811, 0]
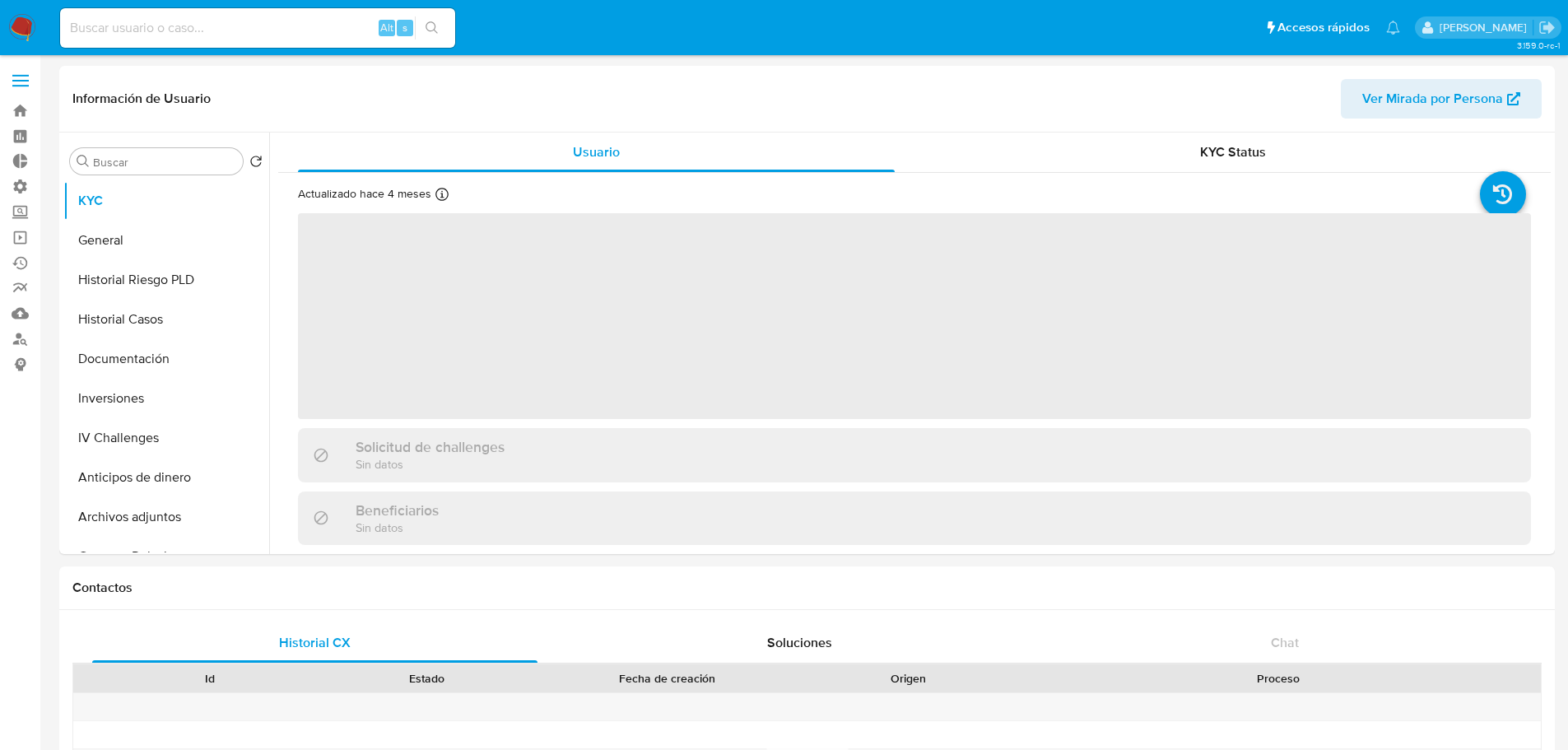
select select "10"
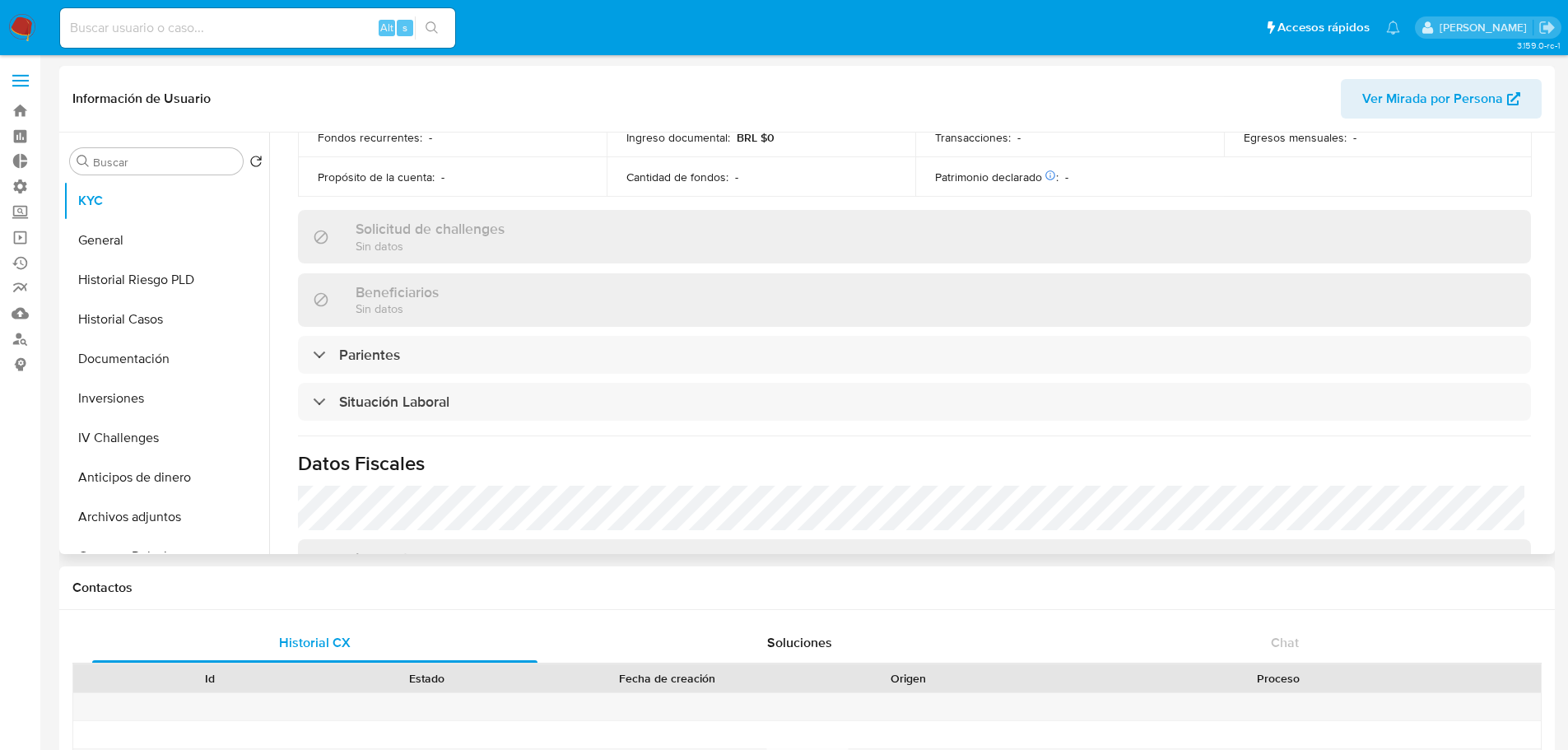
scroll to position [702, 0]
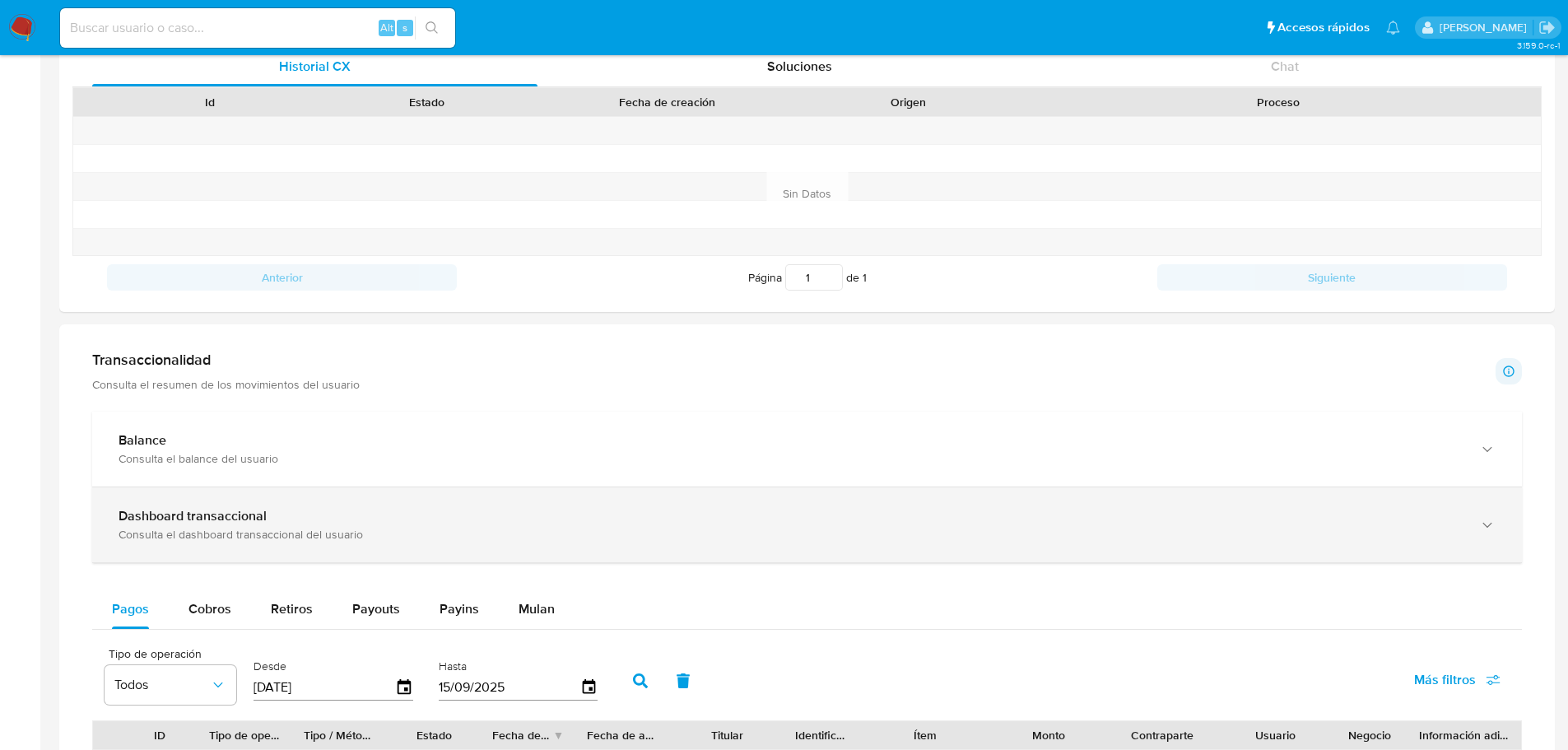
click at [296, 501] on div "Dashboard transaccional Consulta el dashboard transaccional del usuario" at bounding box center [807, 525] width 1430 height 75
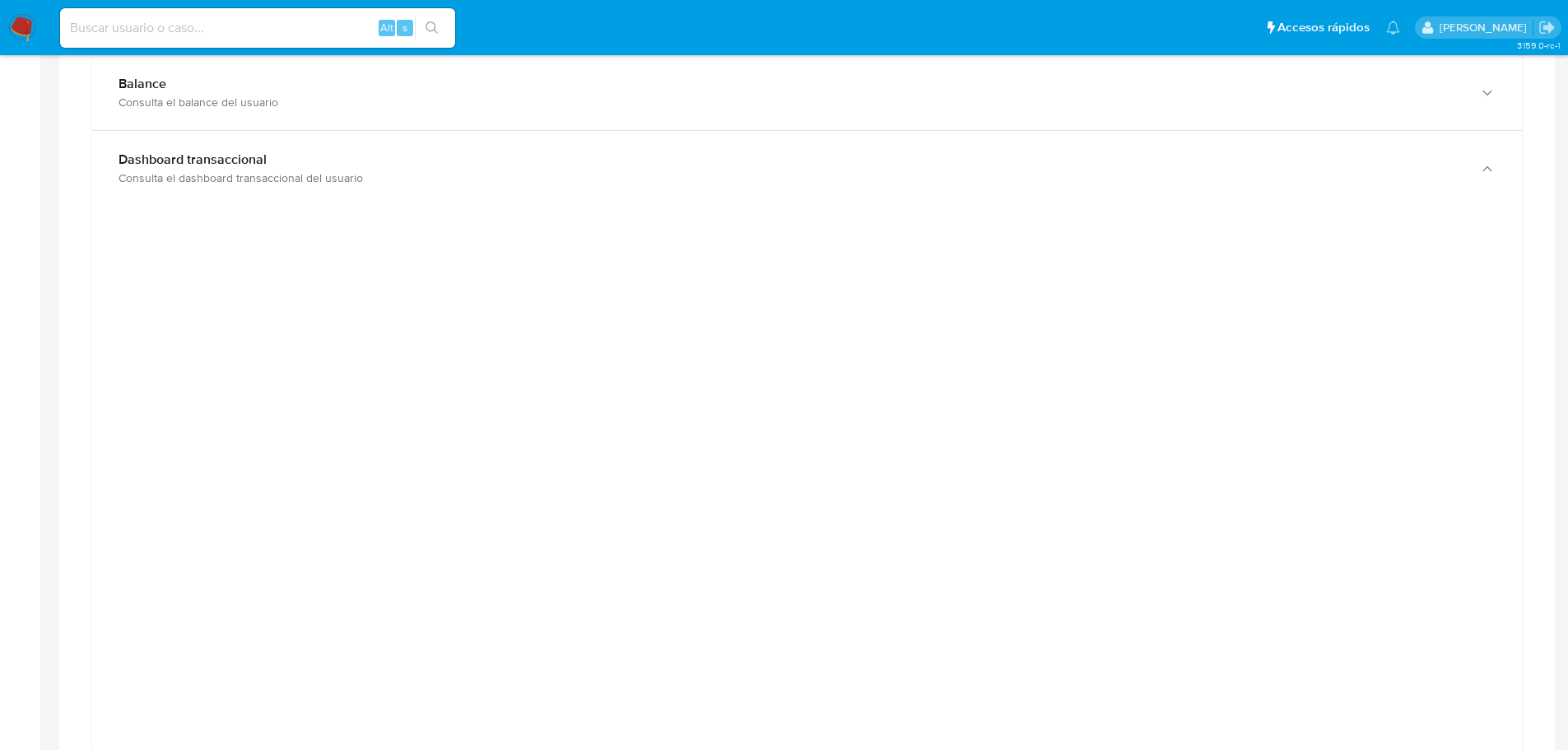
scroll to position [860, 0]
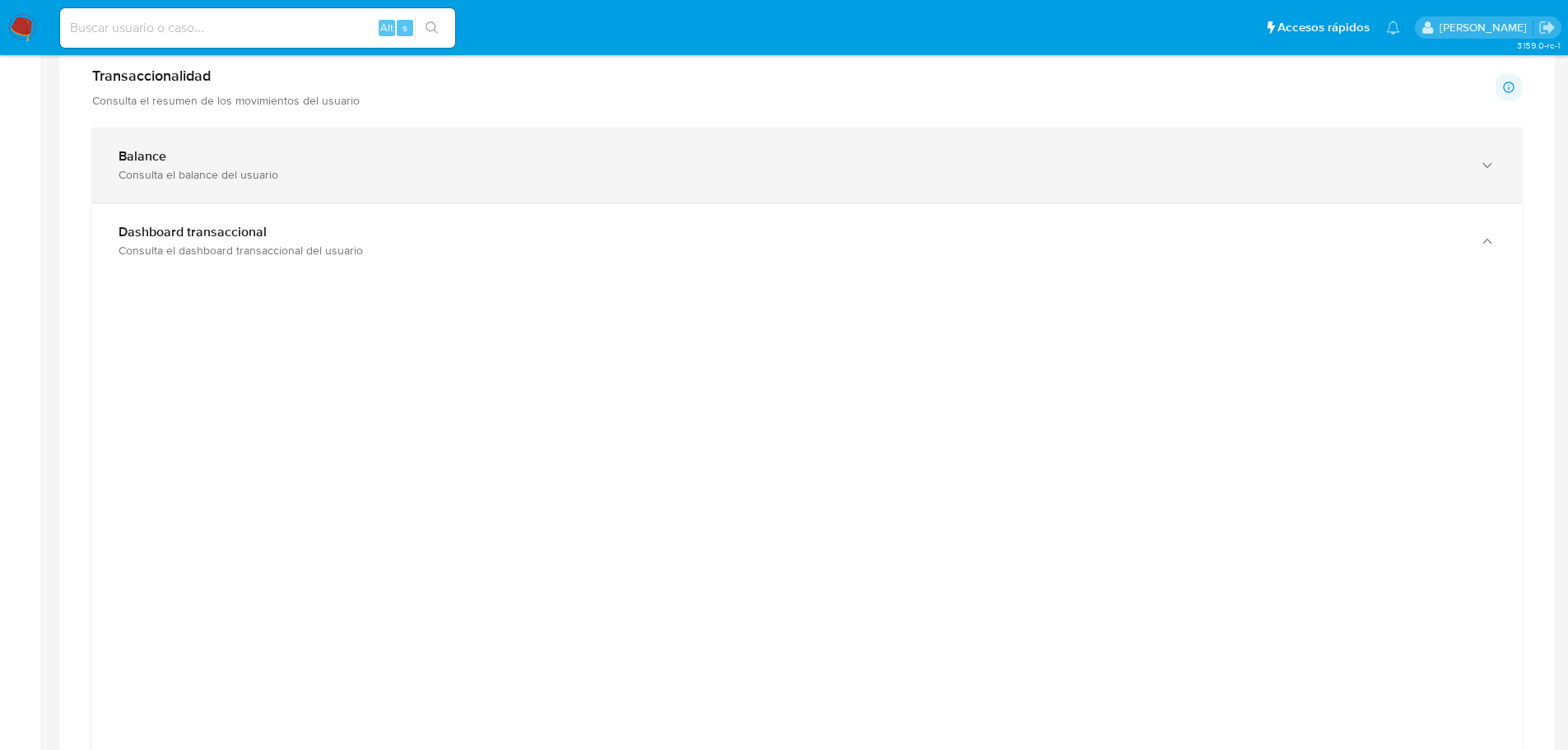
click at [334, 164] on div "Balance" at bounding box center [790, 157] width 1344 height 17
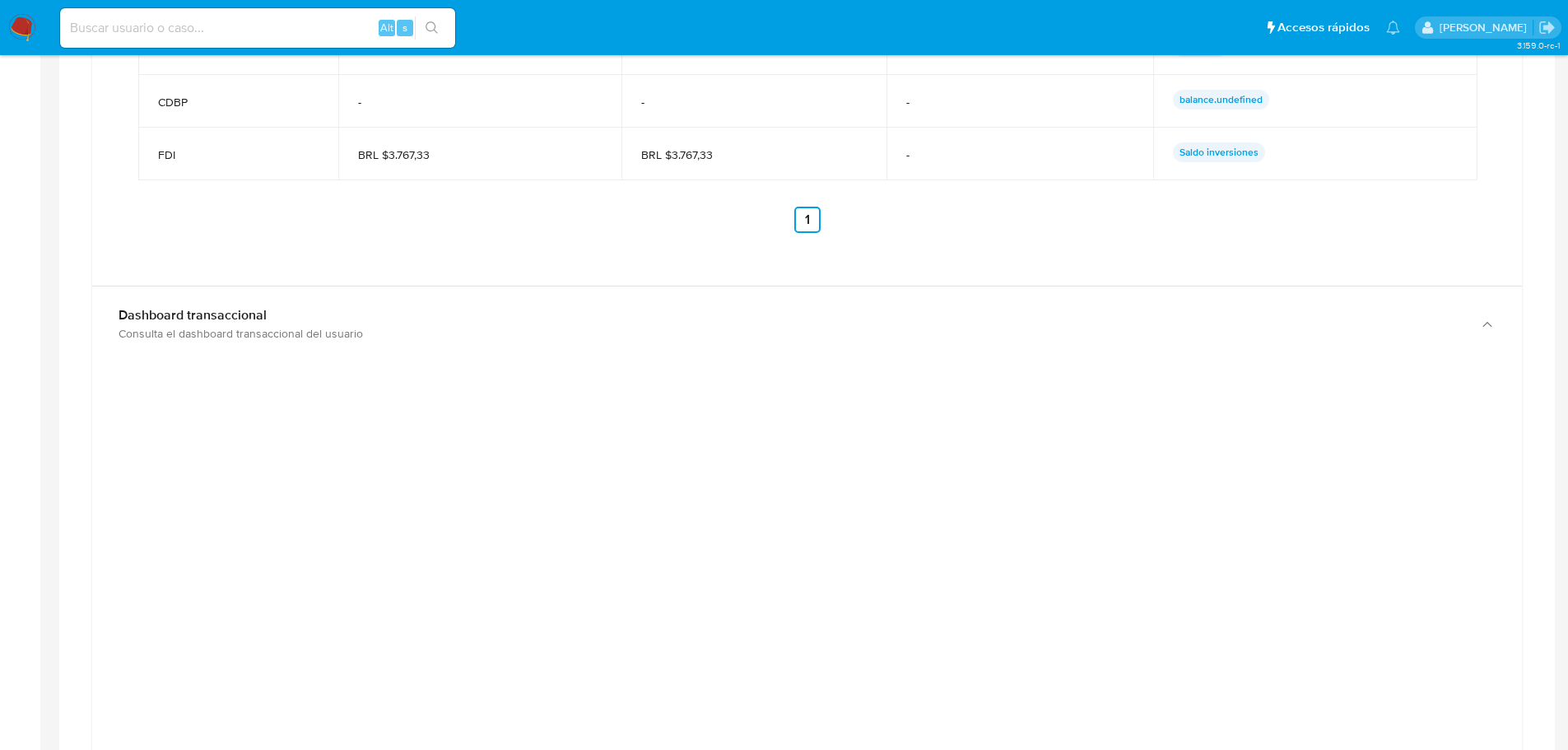
scroll to position [1437, 0]
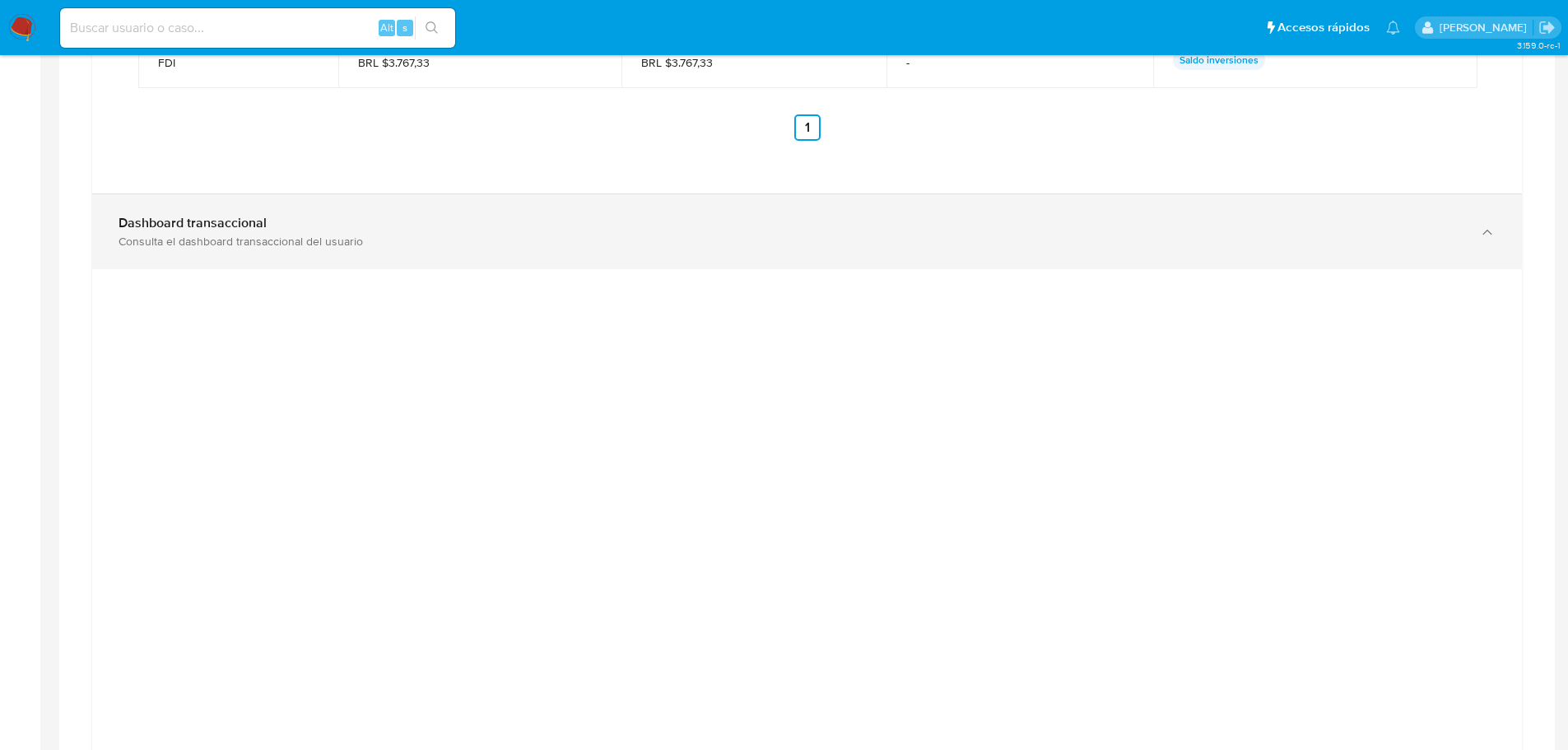
click at [158, 228] on b "Dashboard transaccional" at bounding box center [192, 222] width 148 height 19
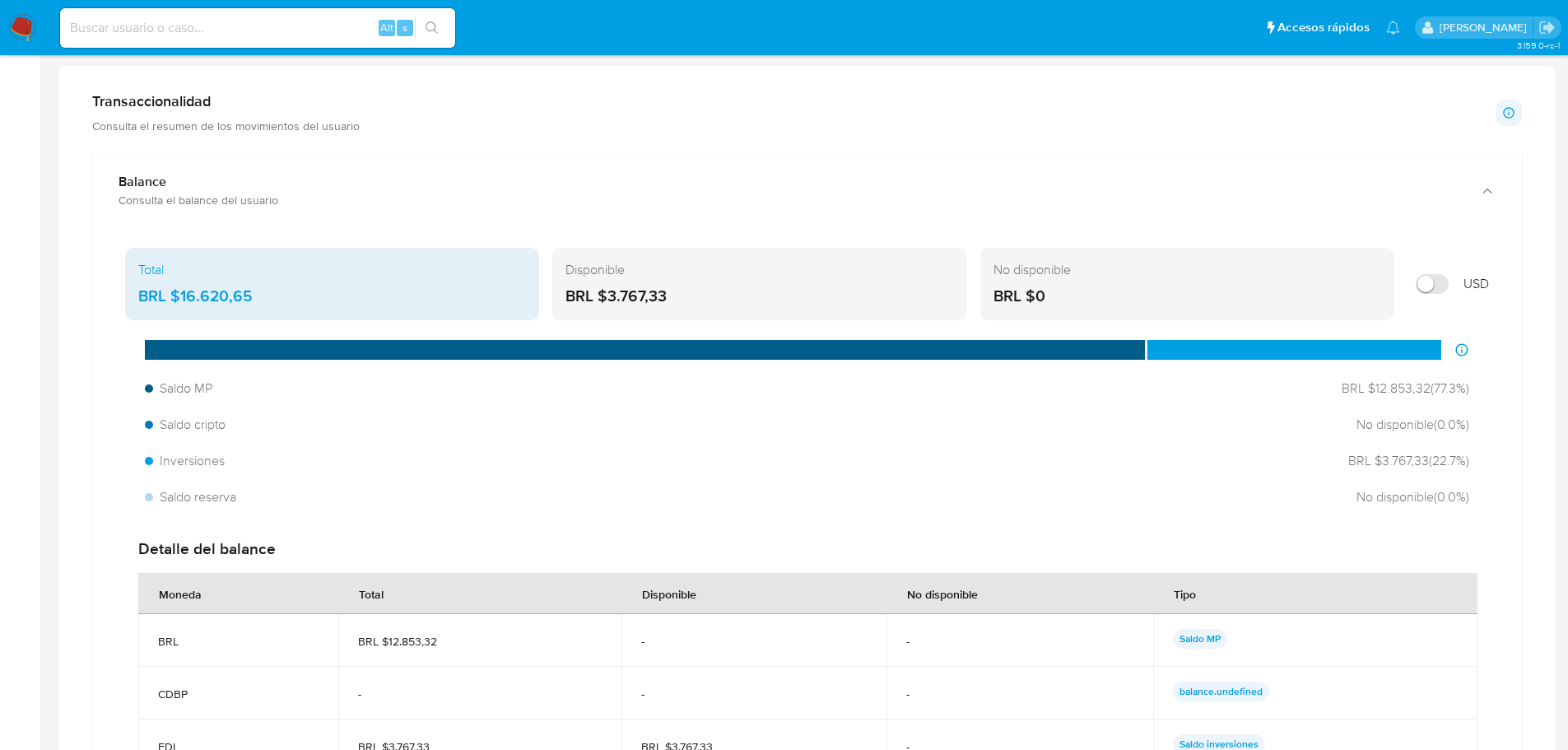
scroll to position [778, 0]
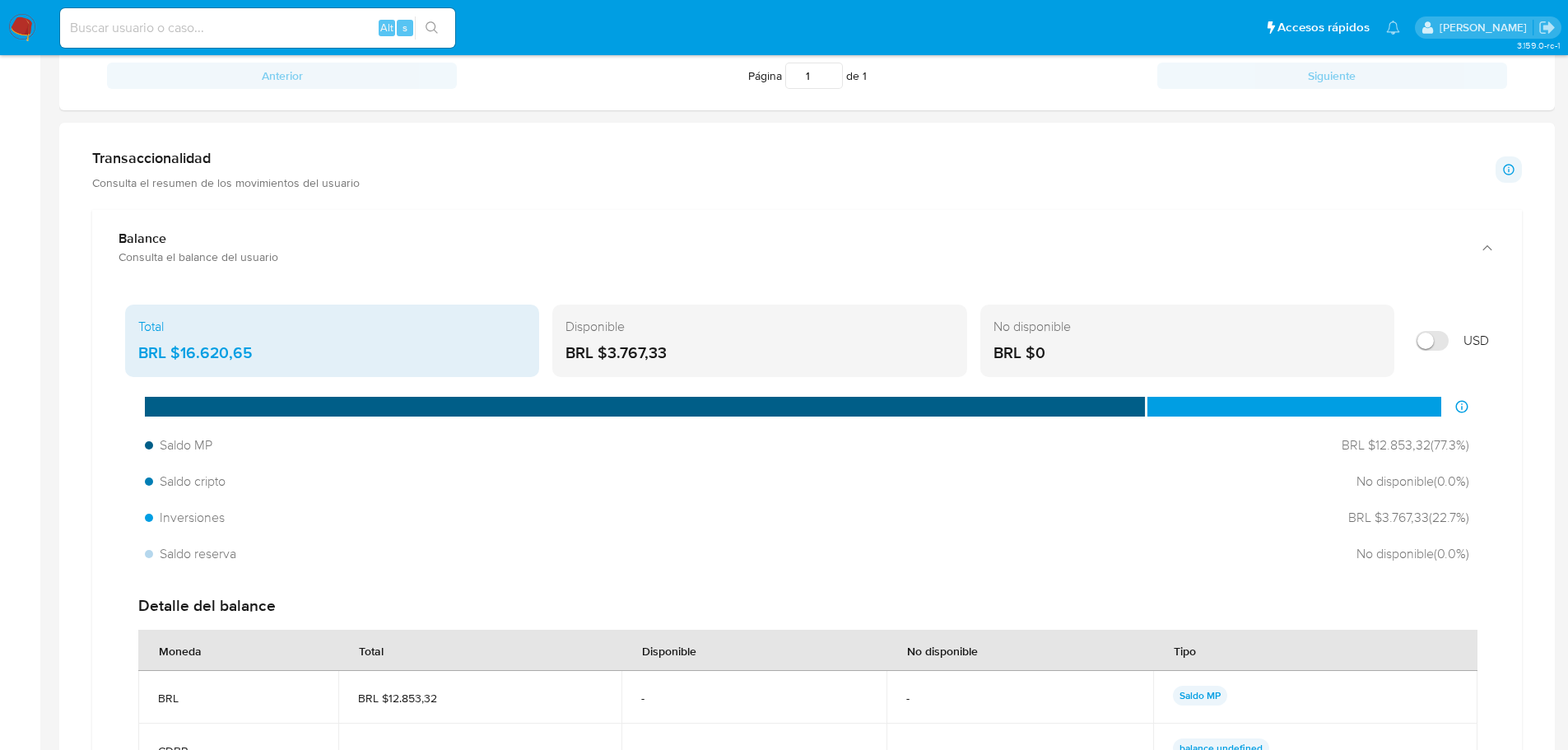
click at [174, 173] on div "Transaccionalidad Consulta el resumen de los movimientos del usuario" at bounding box center [226, 169] width 267 height 41
click at [169, 157] on h1 "Transaccionalidad" at bounding box center [226, 158] width 267 height 18
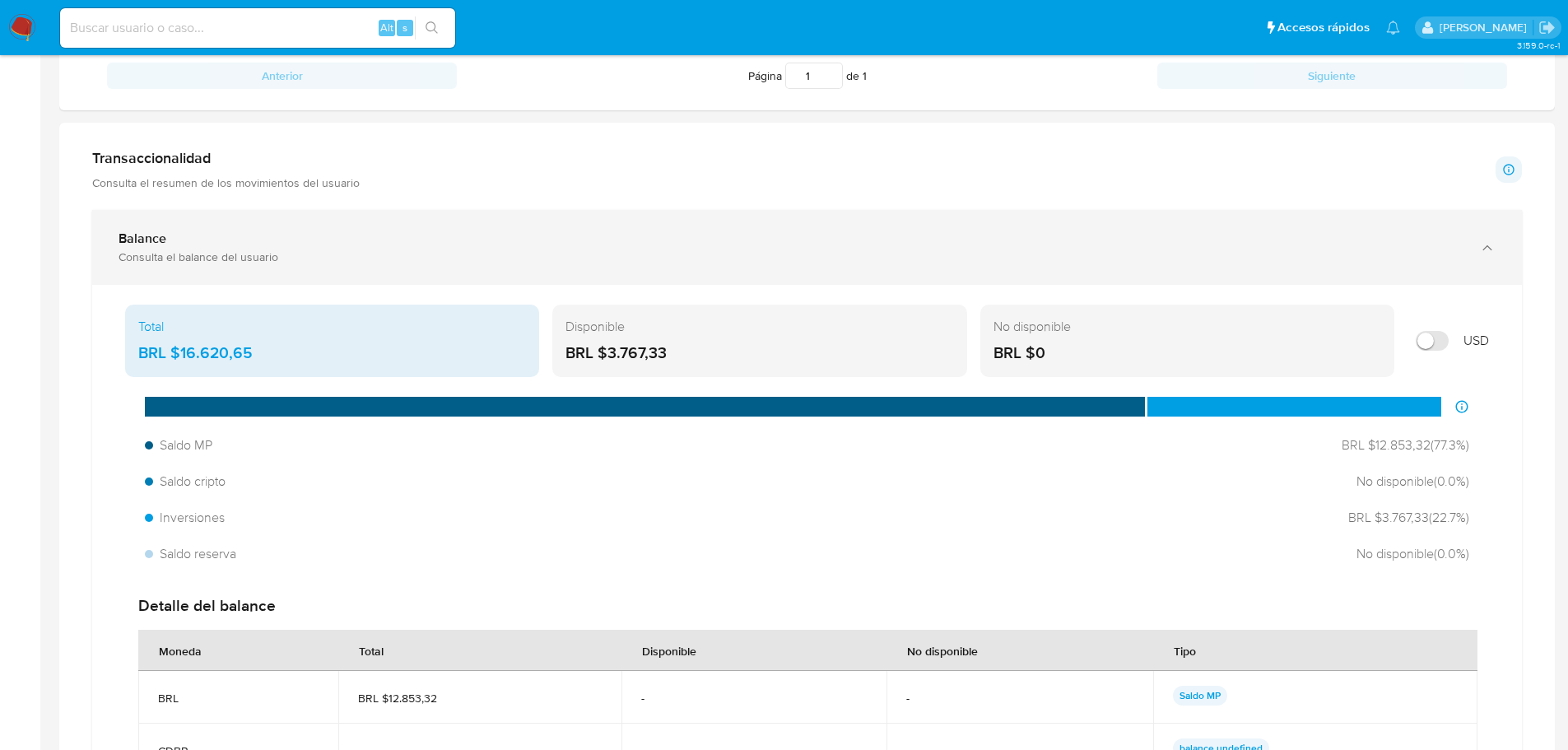
click at [328, 250] on div "Consulta el balance del usuario" at bounding box center [790, 257] width 1344 height 15
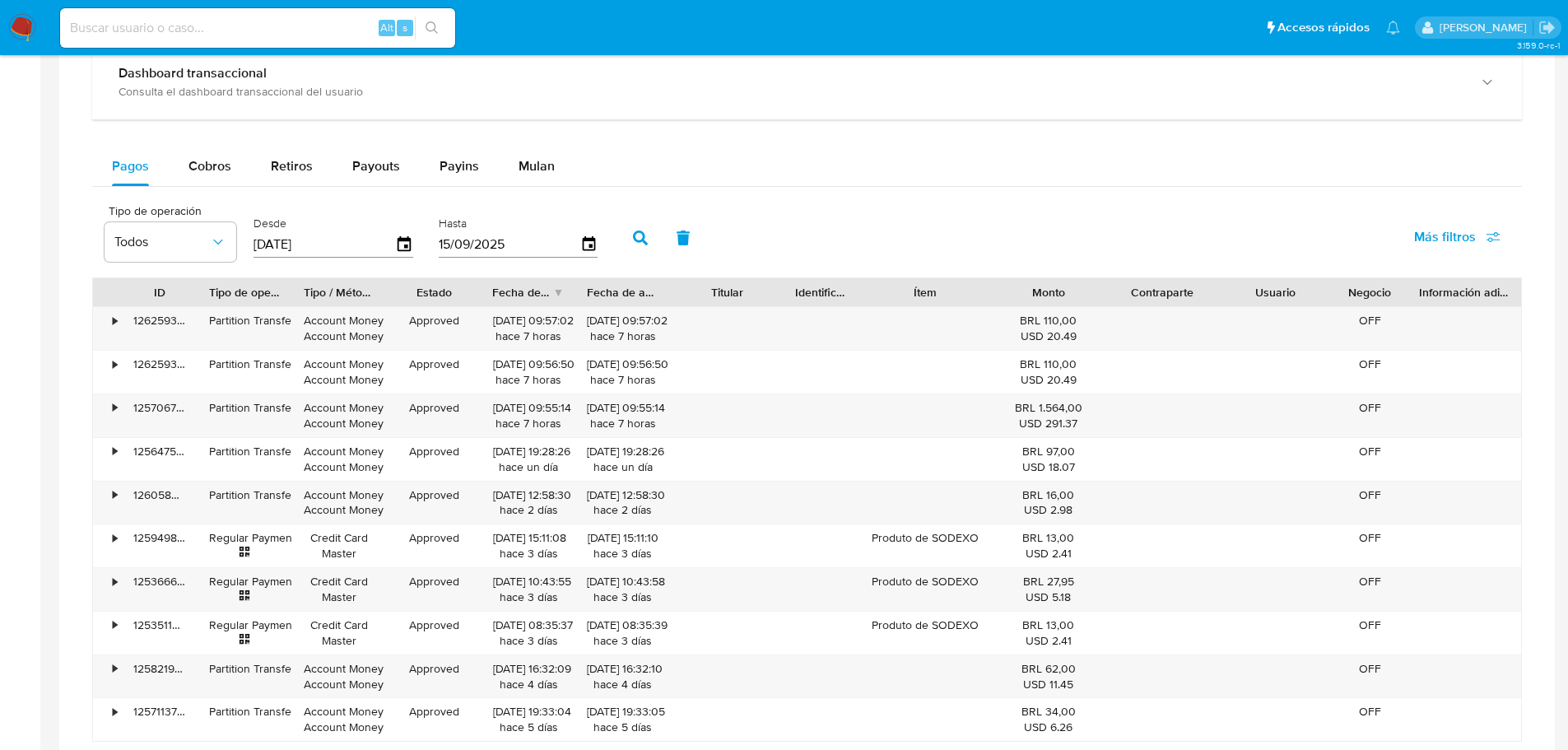
scroll to position [1025, 0]
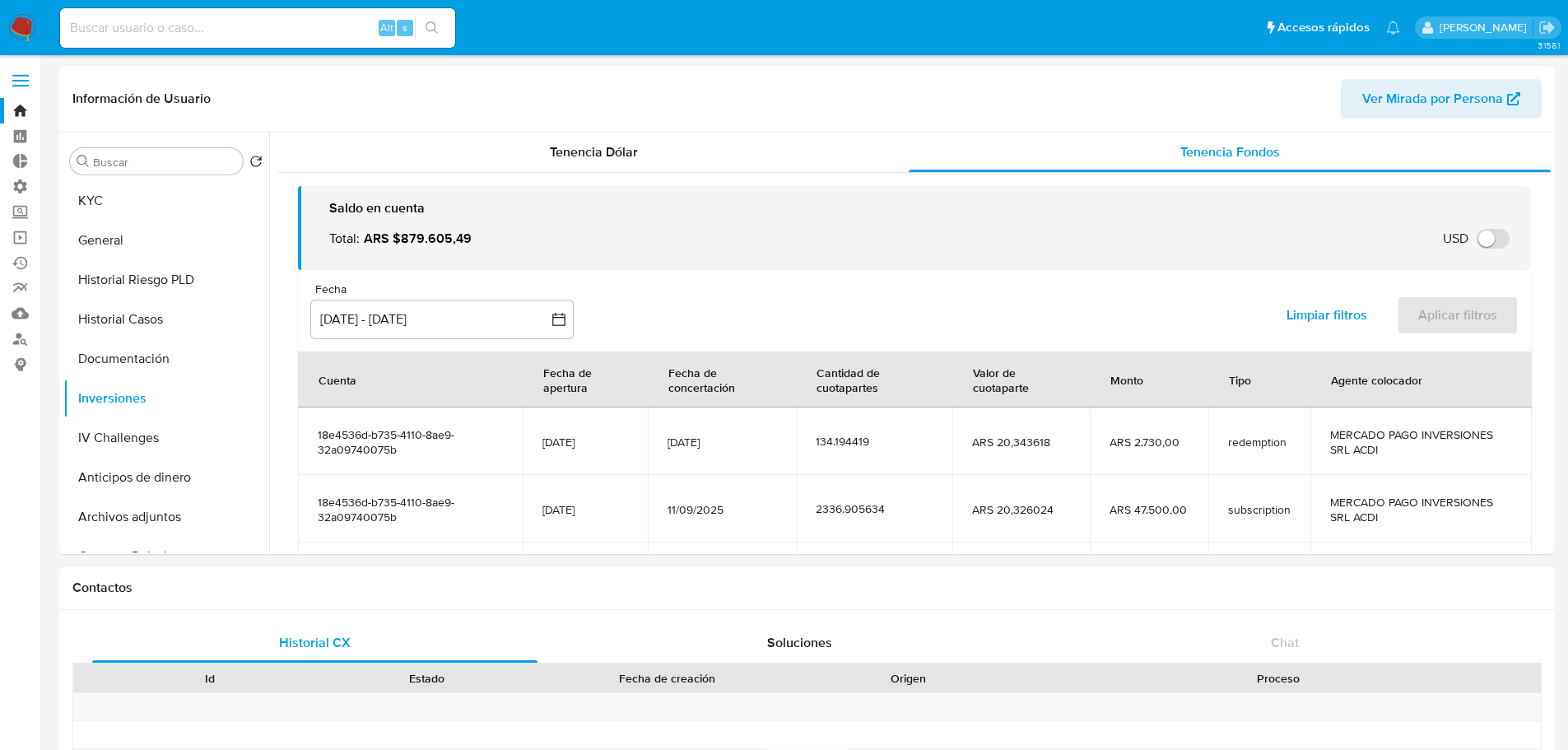
select select "10"
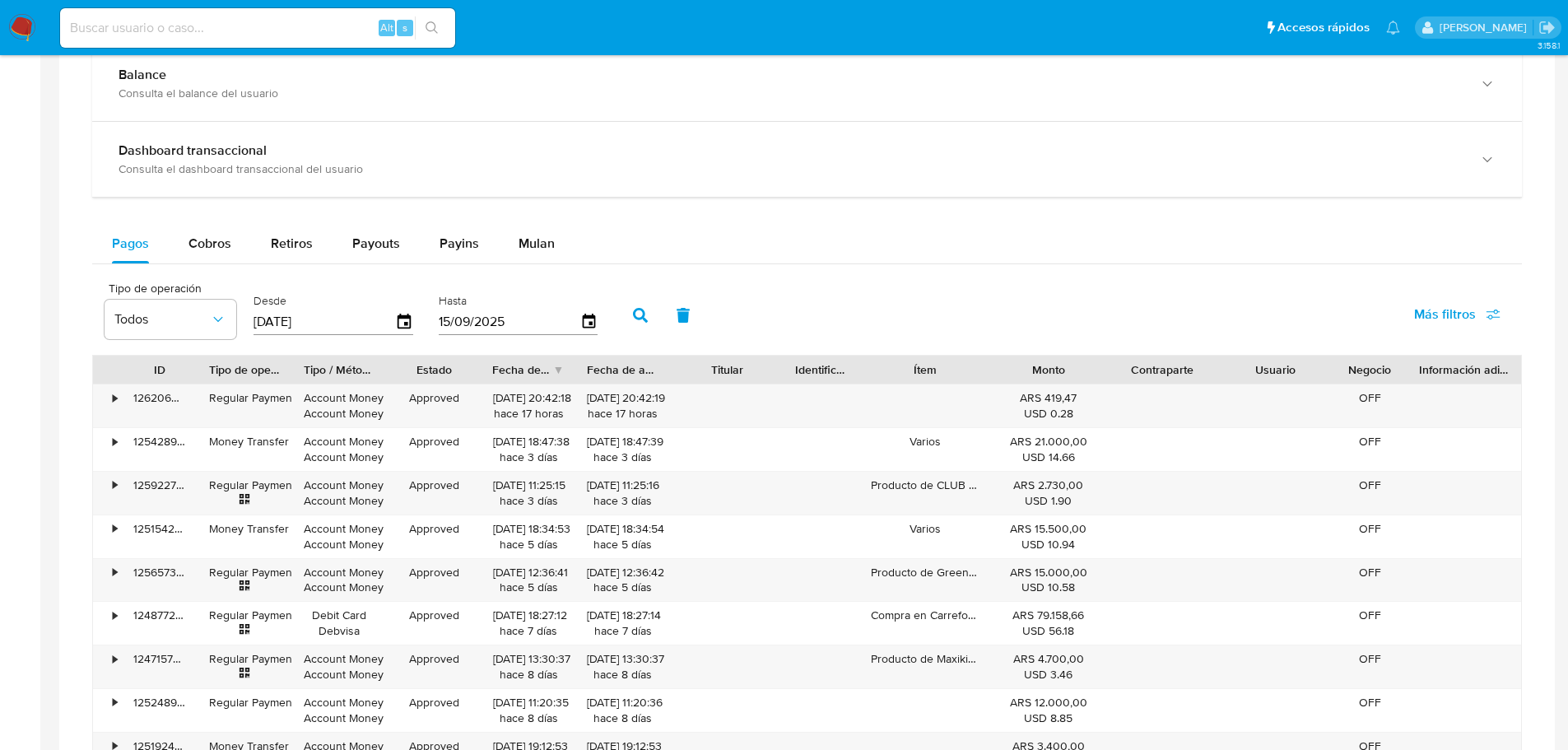
scroll to position [823, 0]
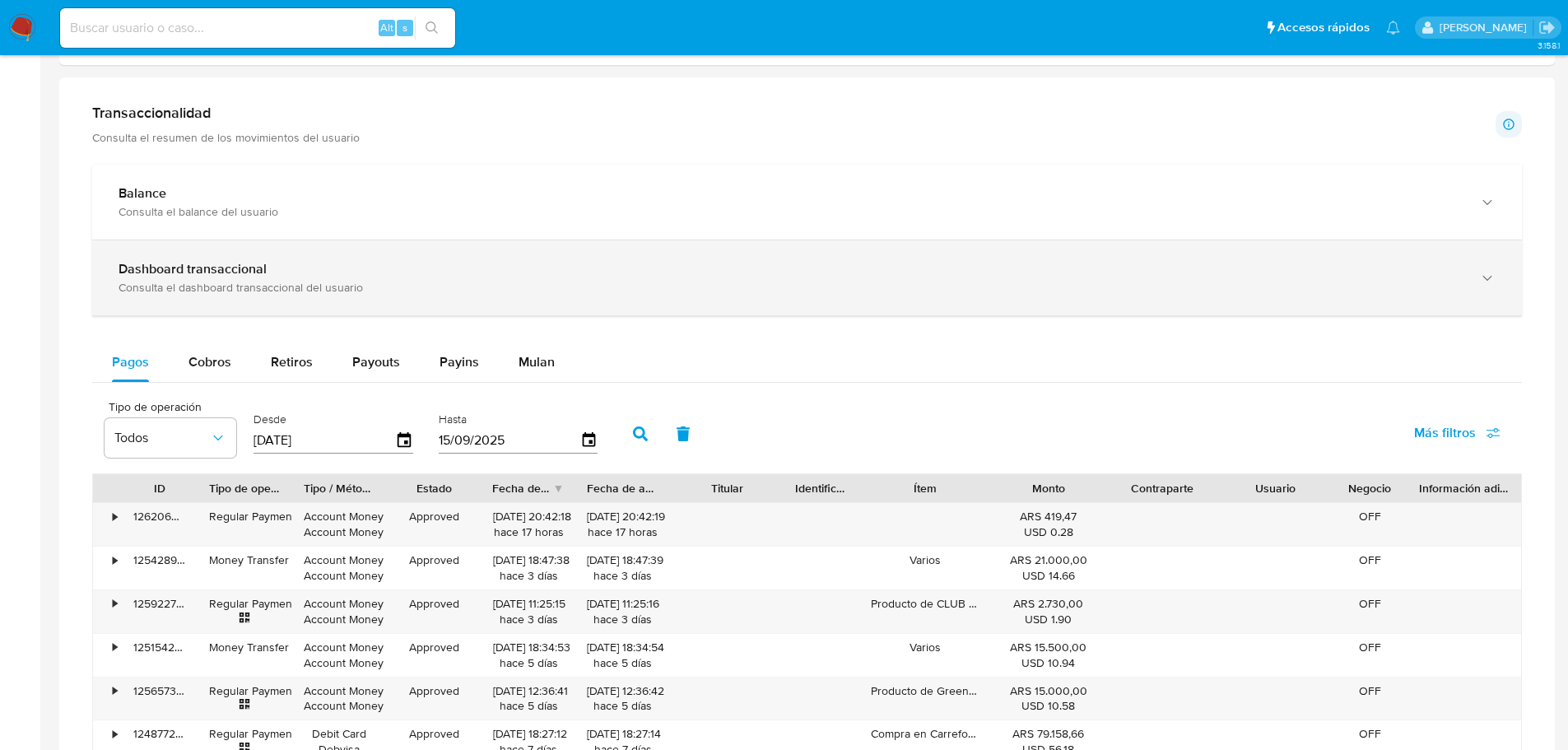
click at [208, 253] on div "Dashboard transaccional Consulta el dashboard transaccional del usuario" at bounding box center [807, 278] width 1430 height 75
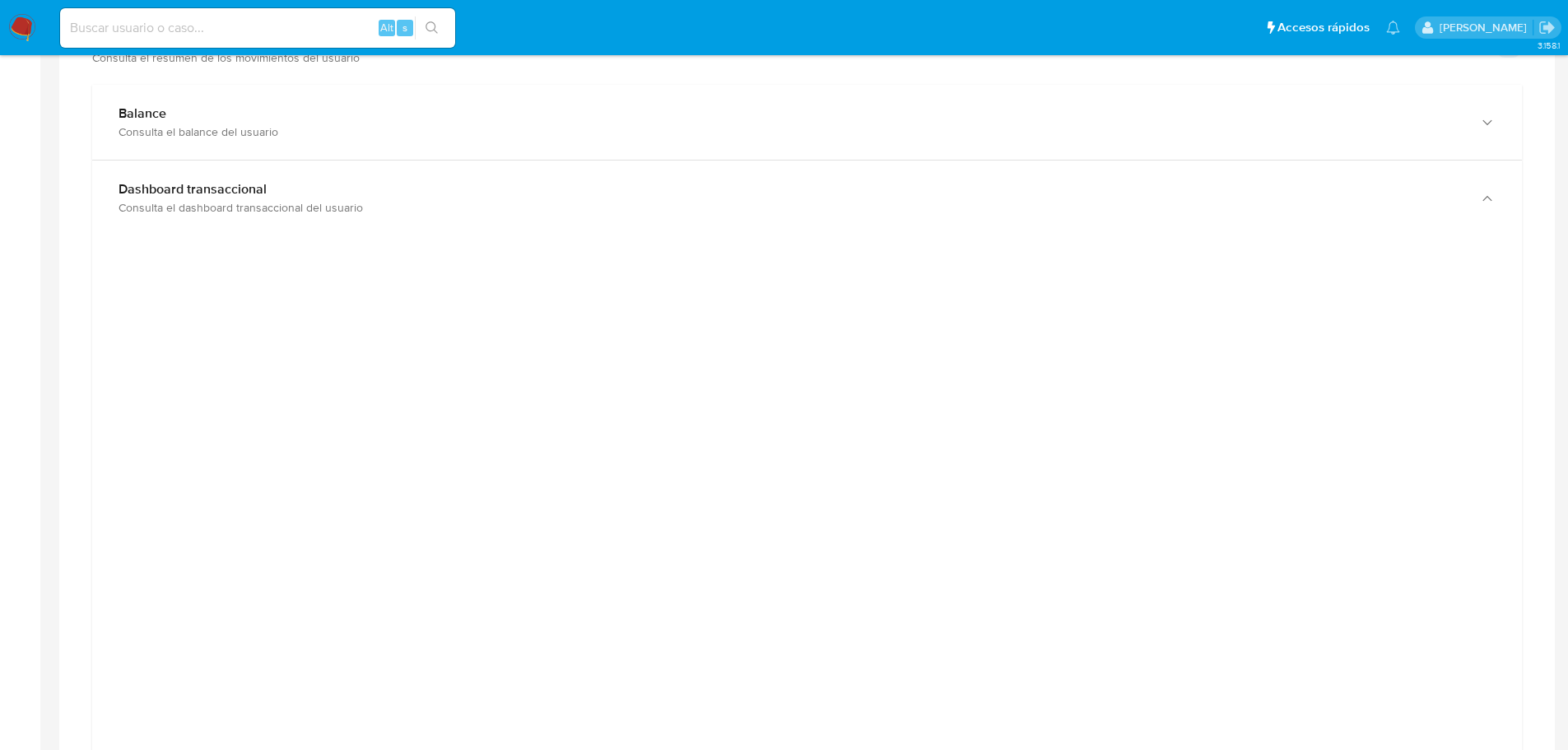
scroll to position [905, 0]
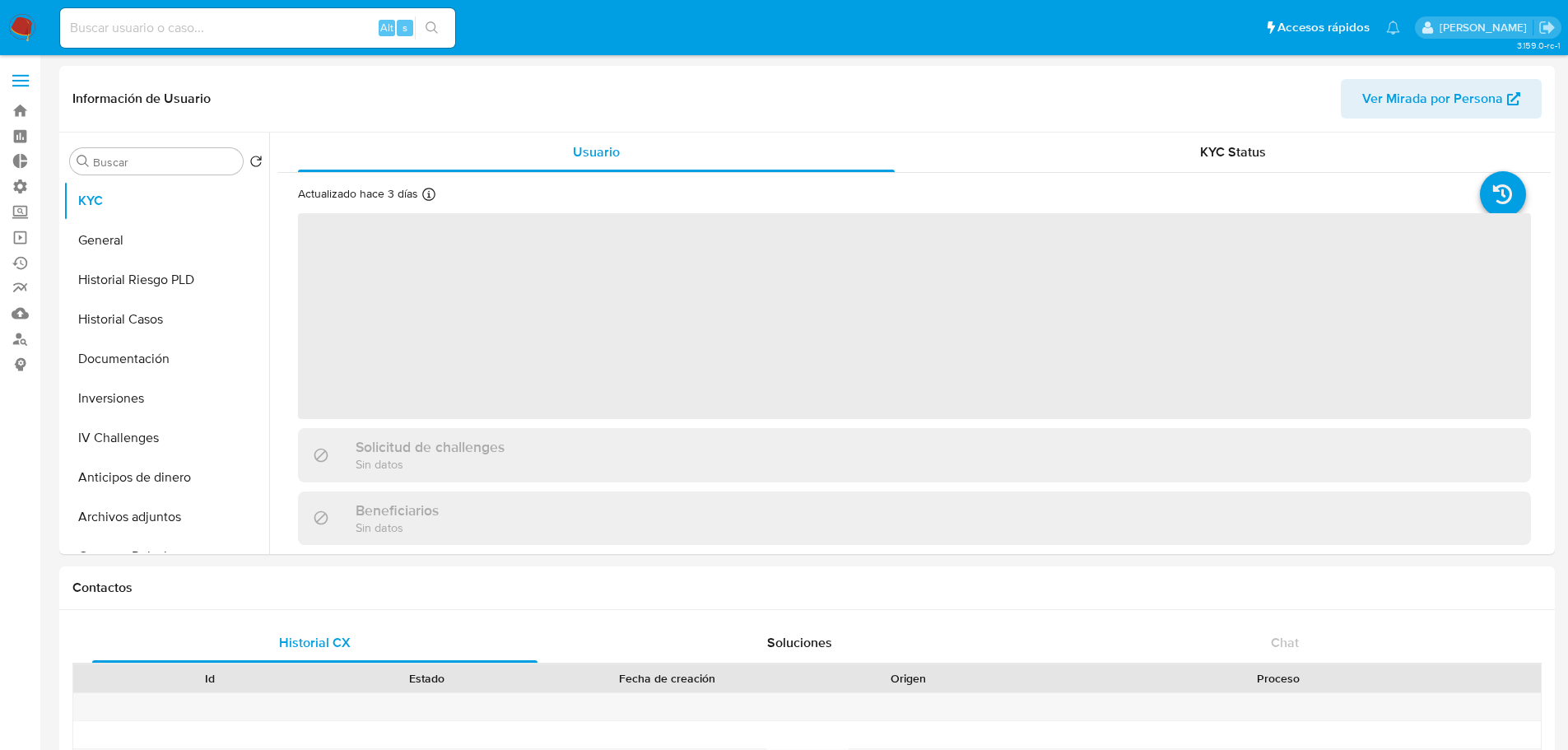
select select "10"
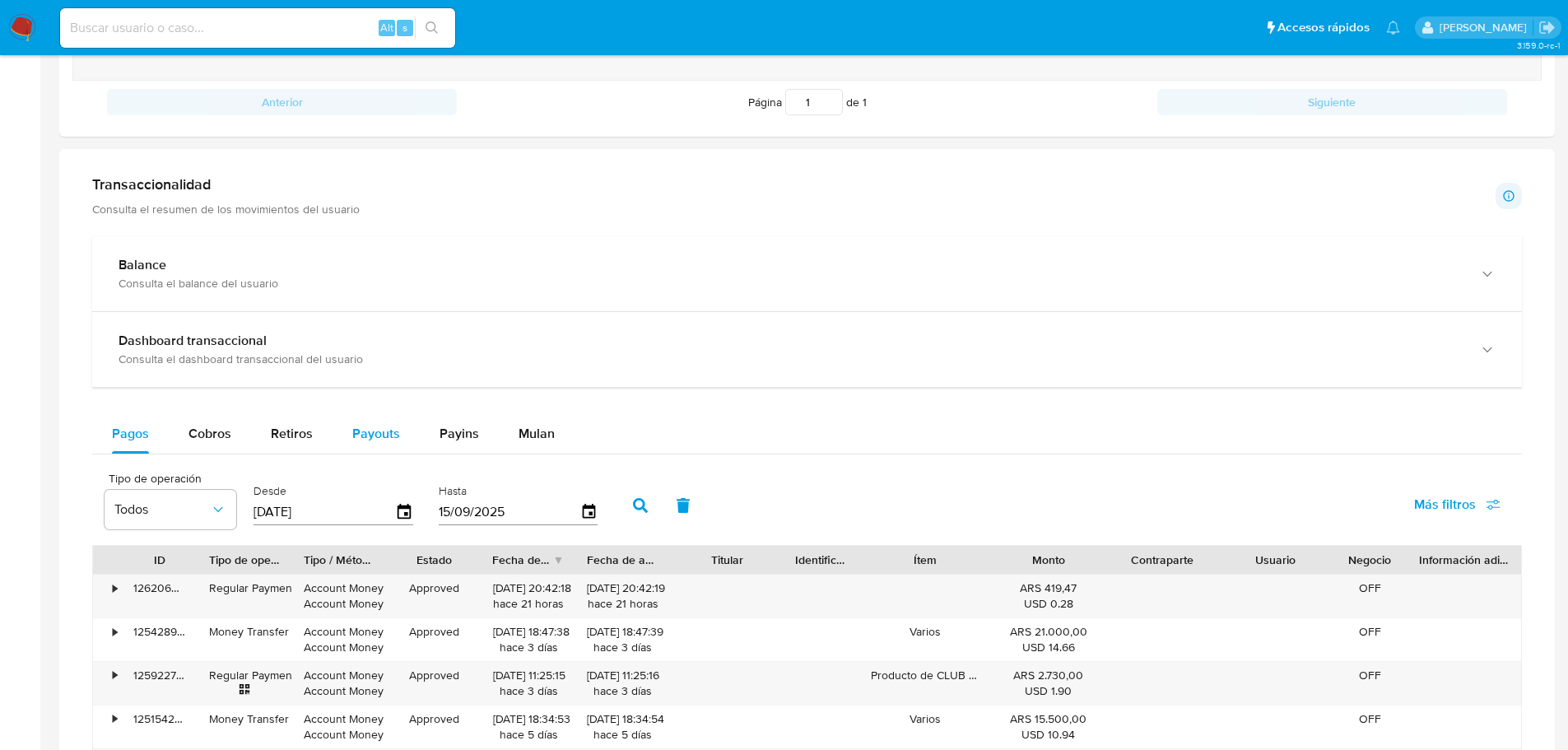
scroll to position [658, 0]
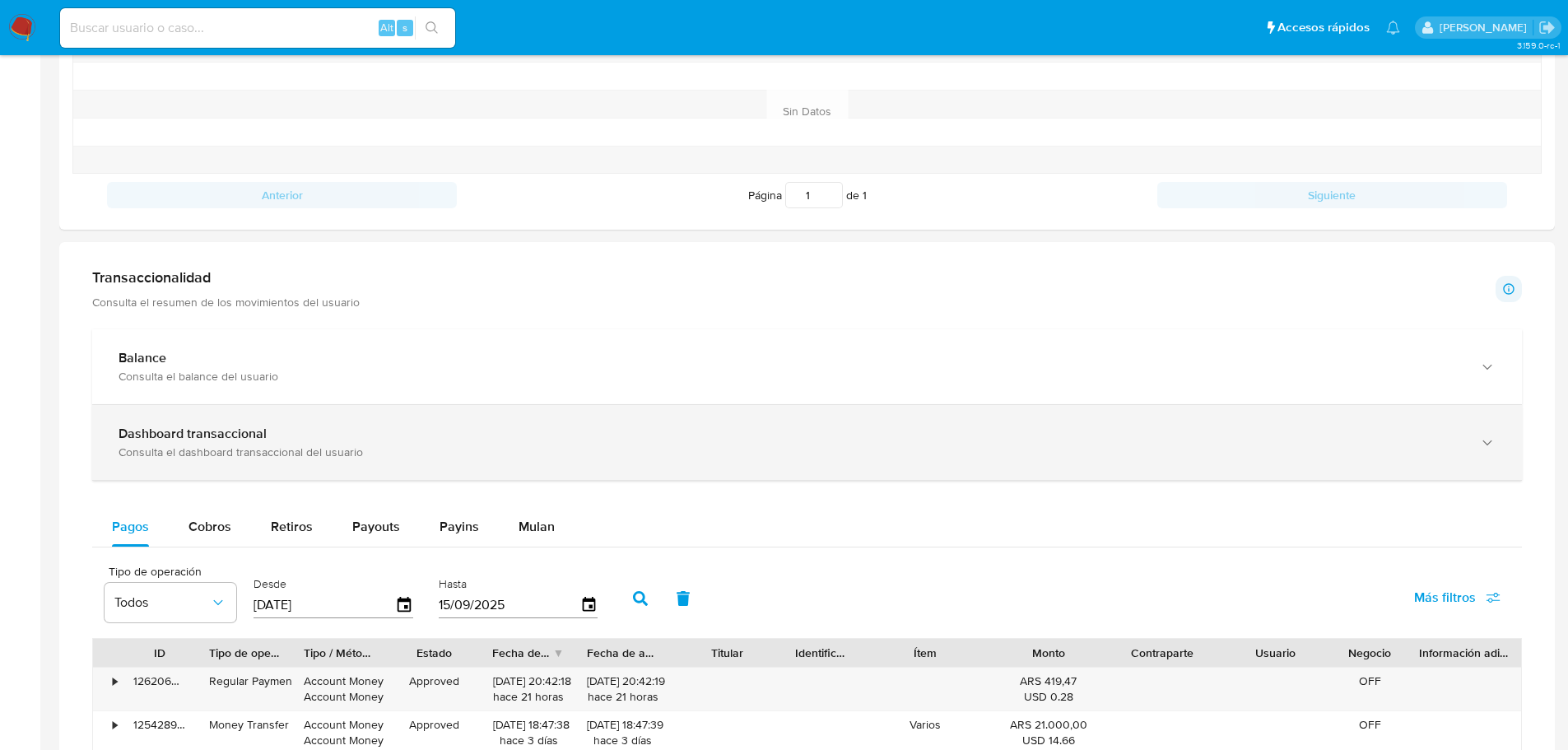
click at [327, 467] on div "Dashboard transaccional Consulta el dashboard transaccional del usuario" at bounding box center [807, 442] width 1430 height 75
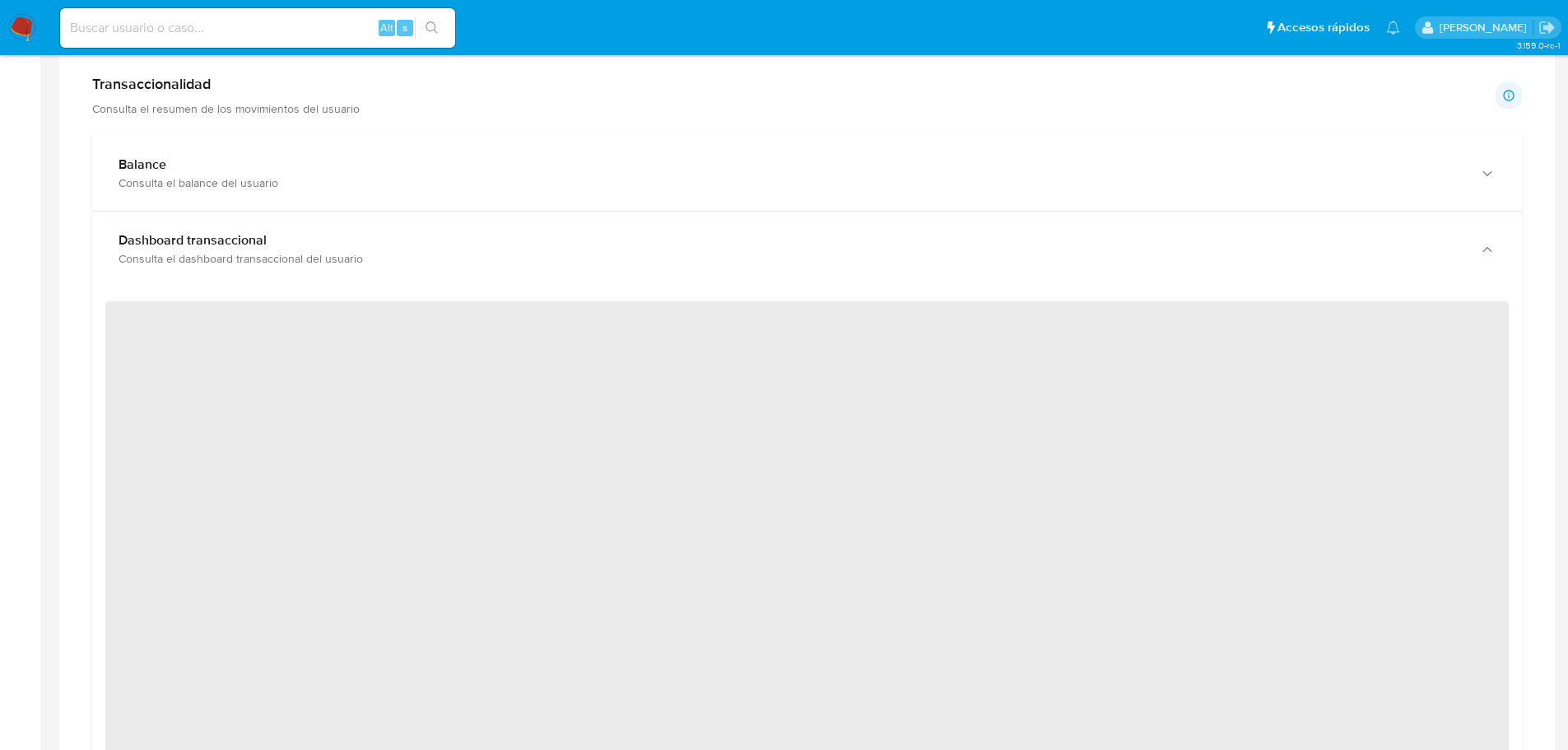
scroll to position [823, 0]
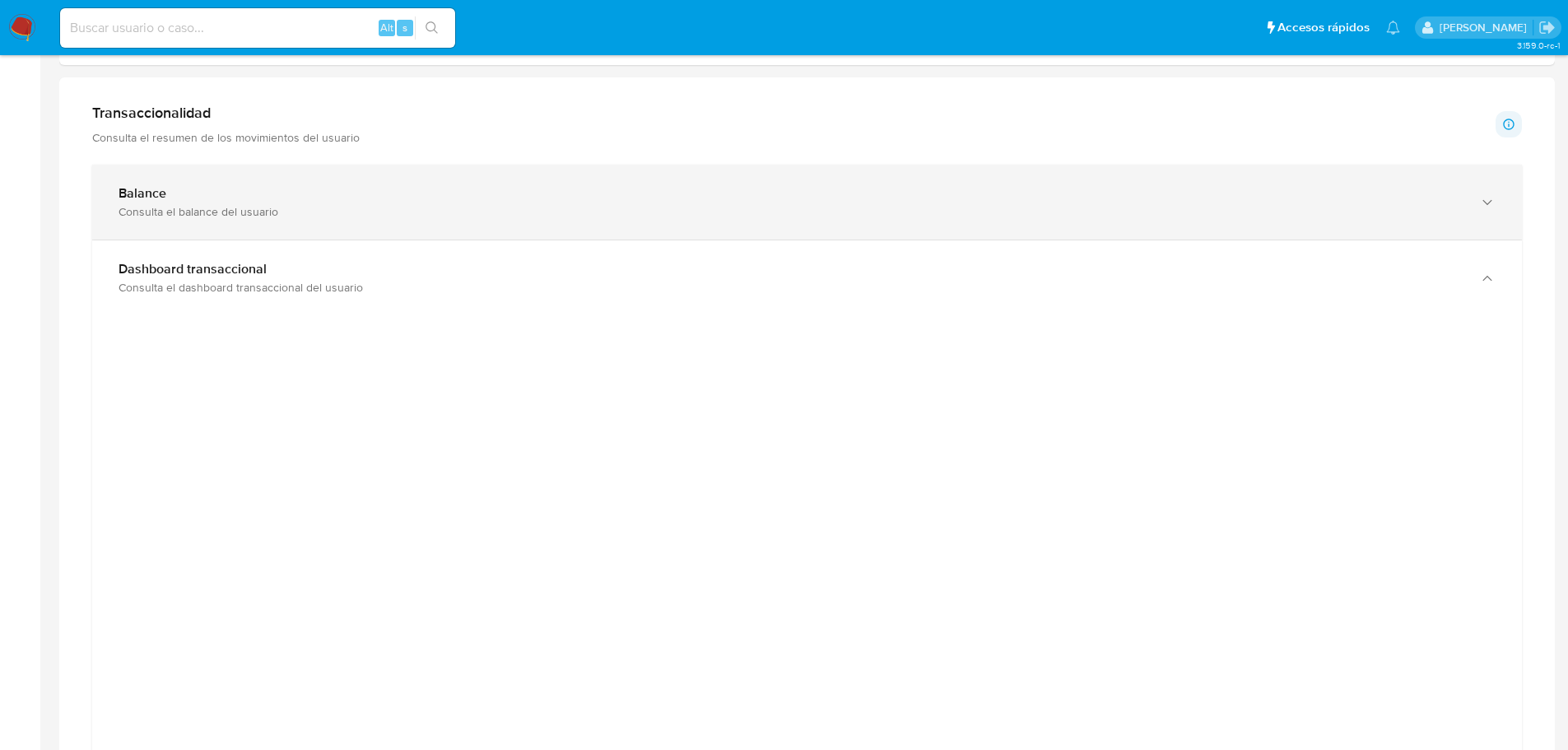
click at [293, 226] on div "Balance Consulta el balance del usuario" at bounding box center [807, 202] width 1430 height 75
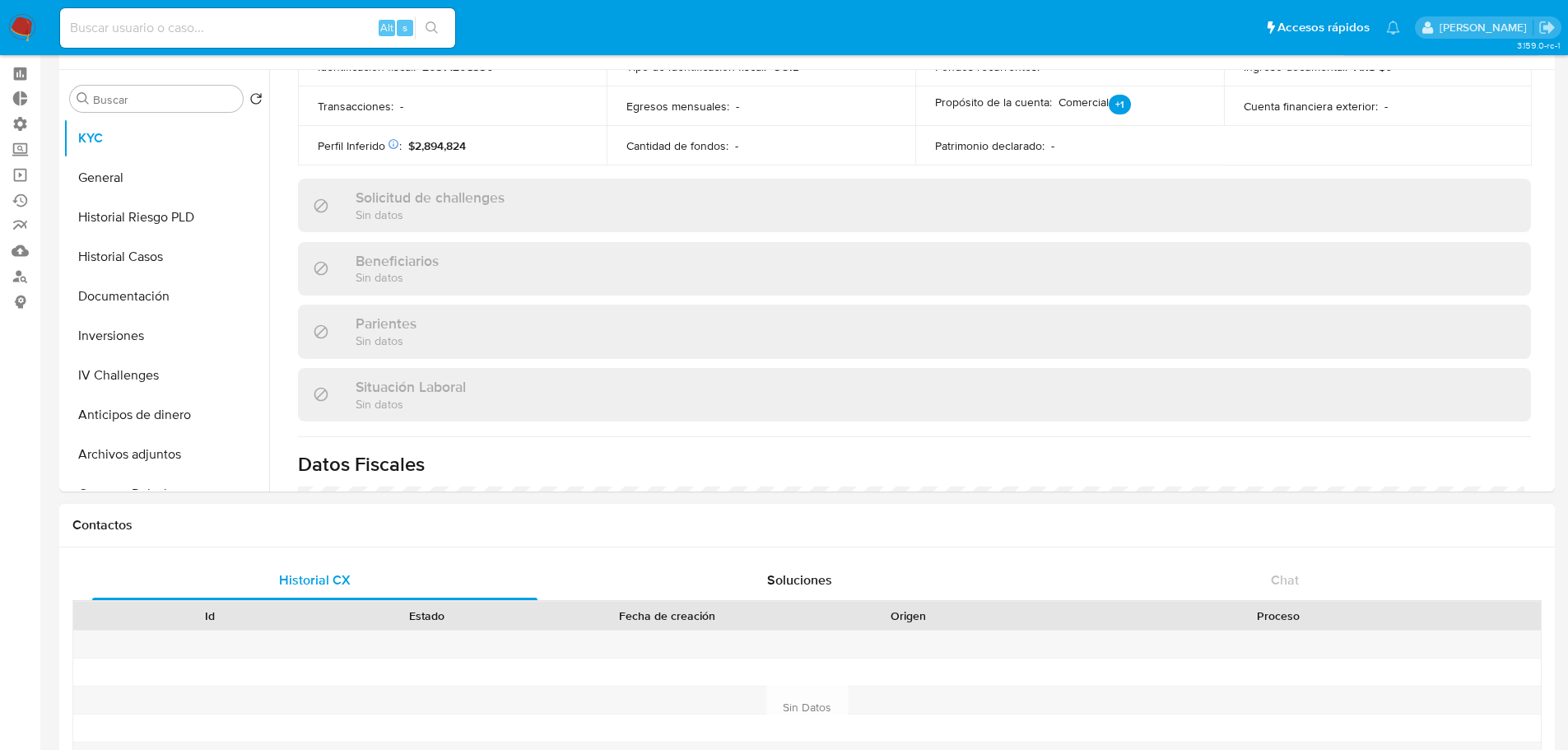
scroll to position [0, 0]
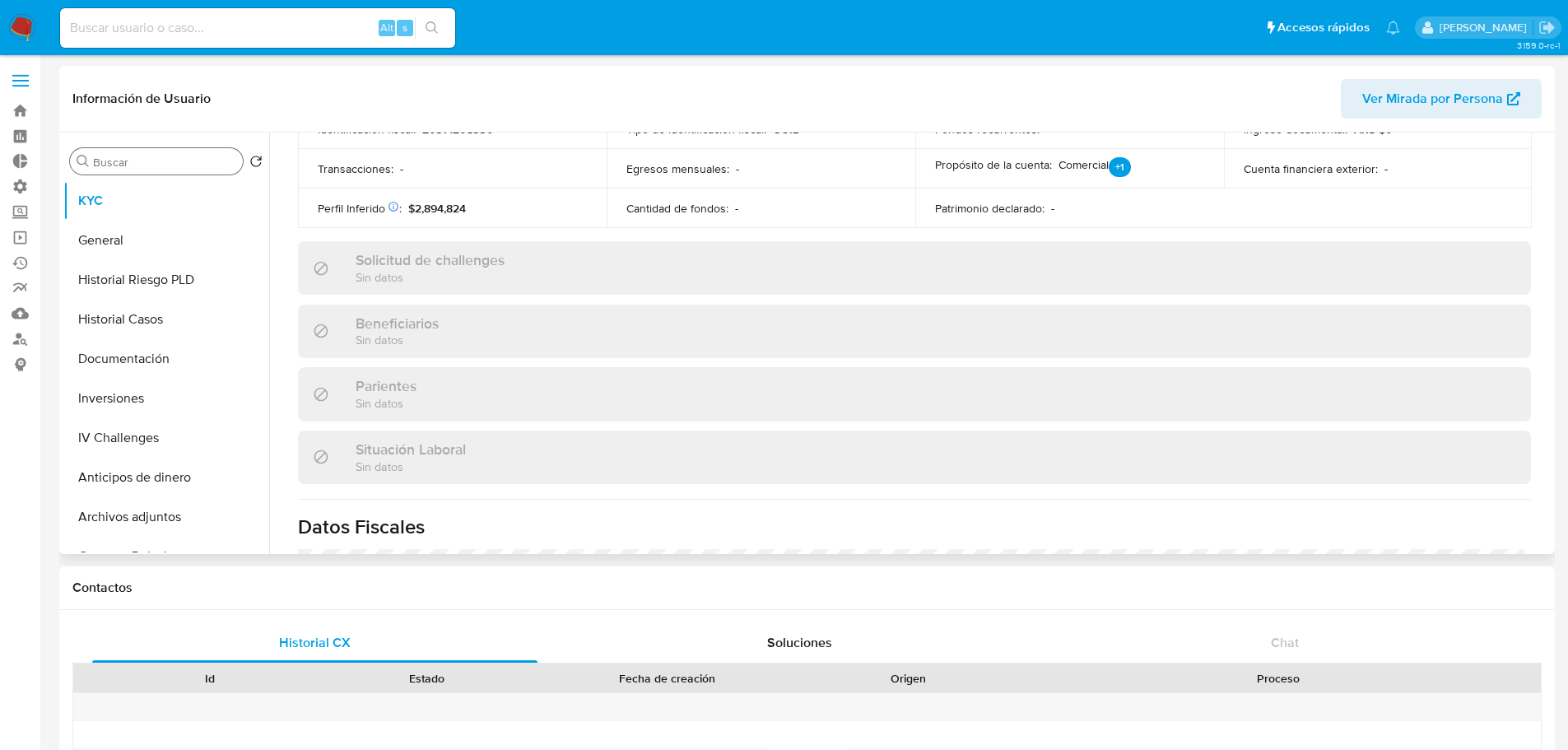
click at [167, 162] on input "Buscar" at bounding box center [165, 162] width 143 height 15
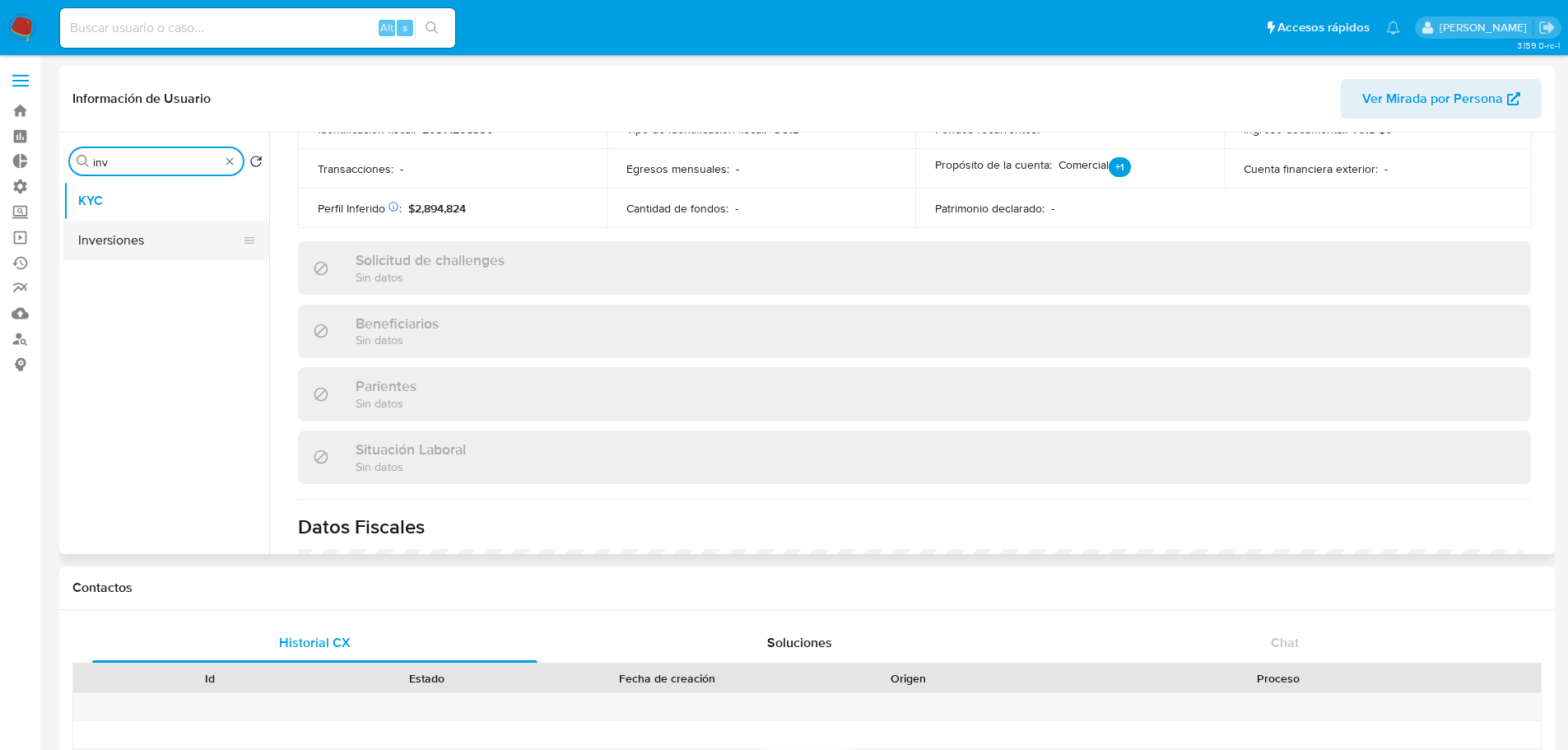
type input "inv"
click at [150, 247] on button "Inversiones" at bounding box center [159, 240] width 192 height 39
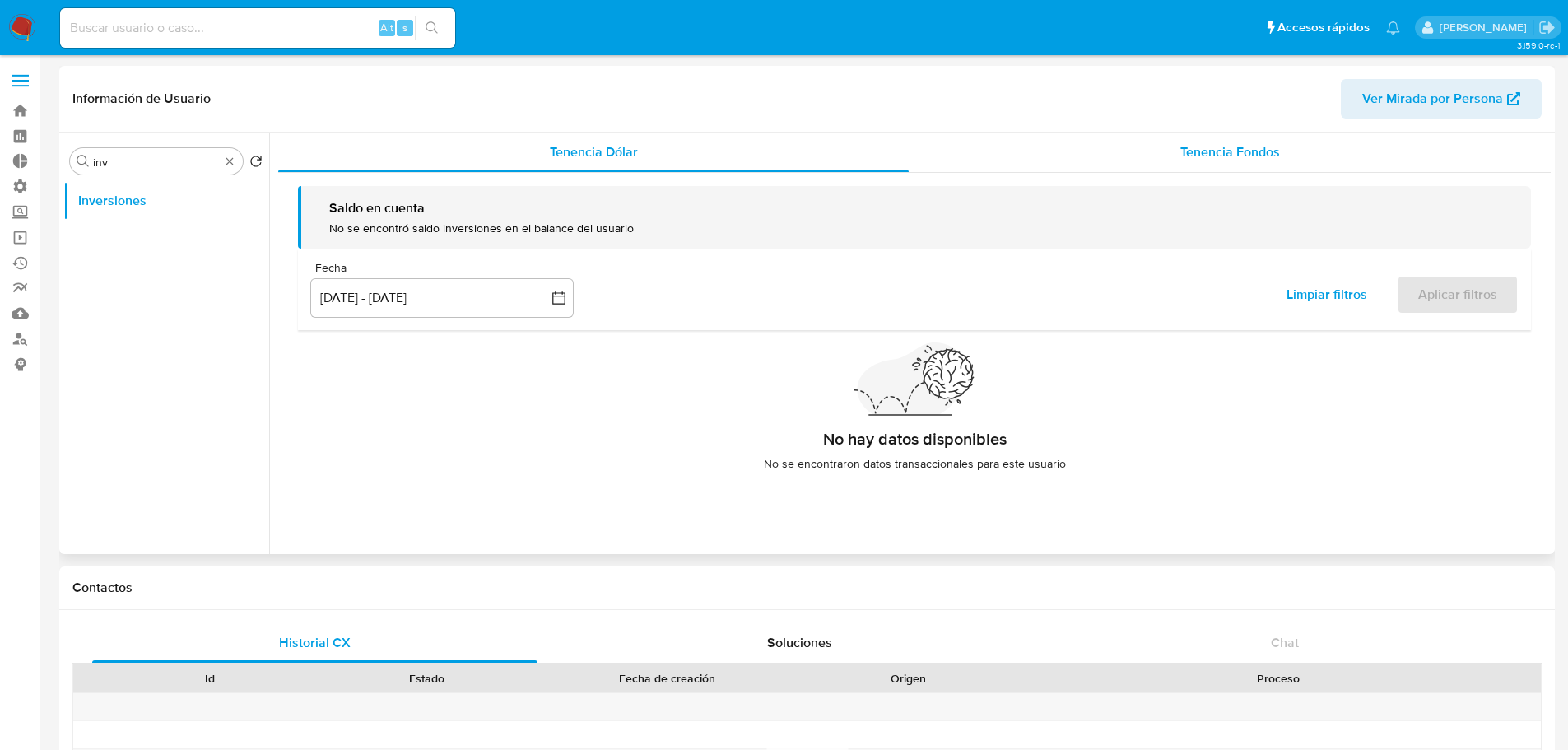
click at [1181, 144] on span "Tenencia Fondos" at bounding box center [1230, 152] width 100 height 19
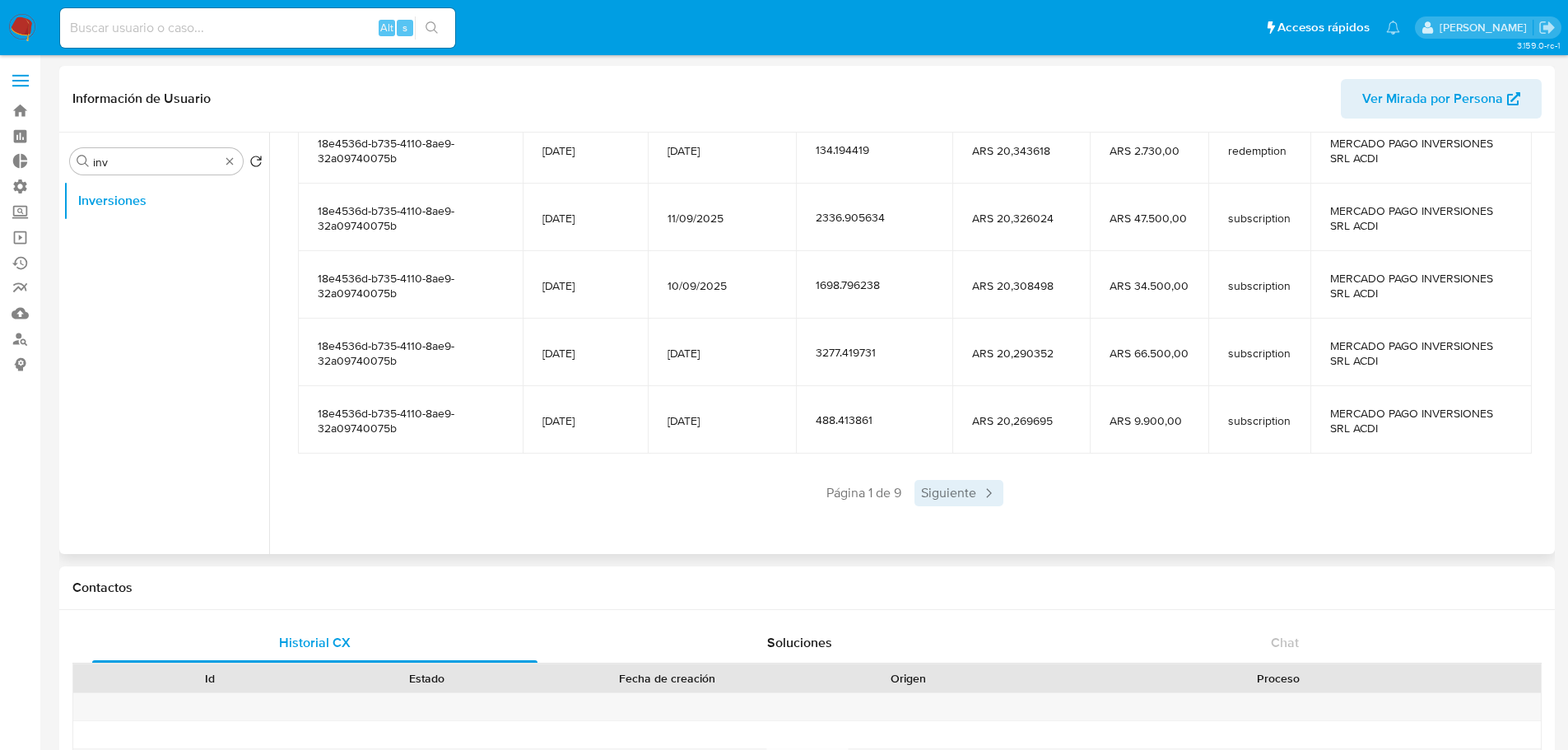
click at [945, 489] on span "Siguiente" at bounding box center [958, 493] width 89 height 27
click at [972, 495] on span "Siguiente" at bounding box center [1007, 493] width 89 height 27
click at [980, 495] on span "Siguiente" at bounding box center [1007, 493] width 89 height 27
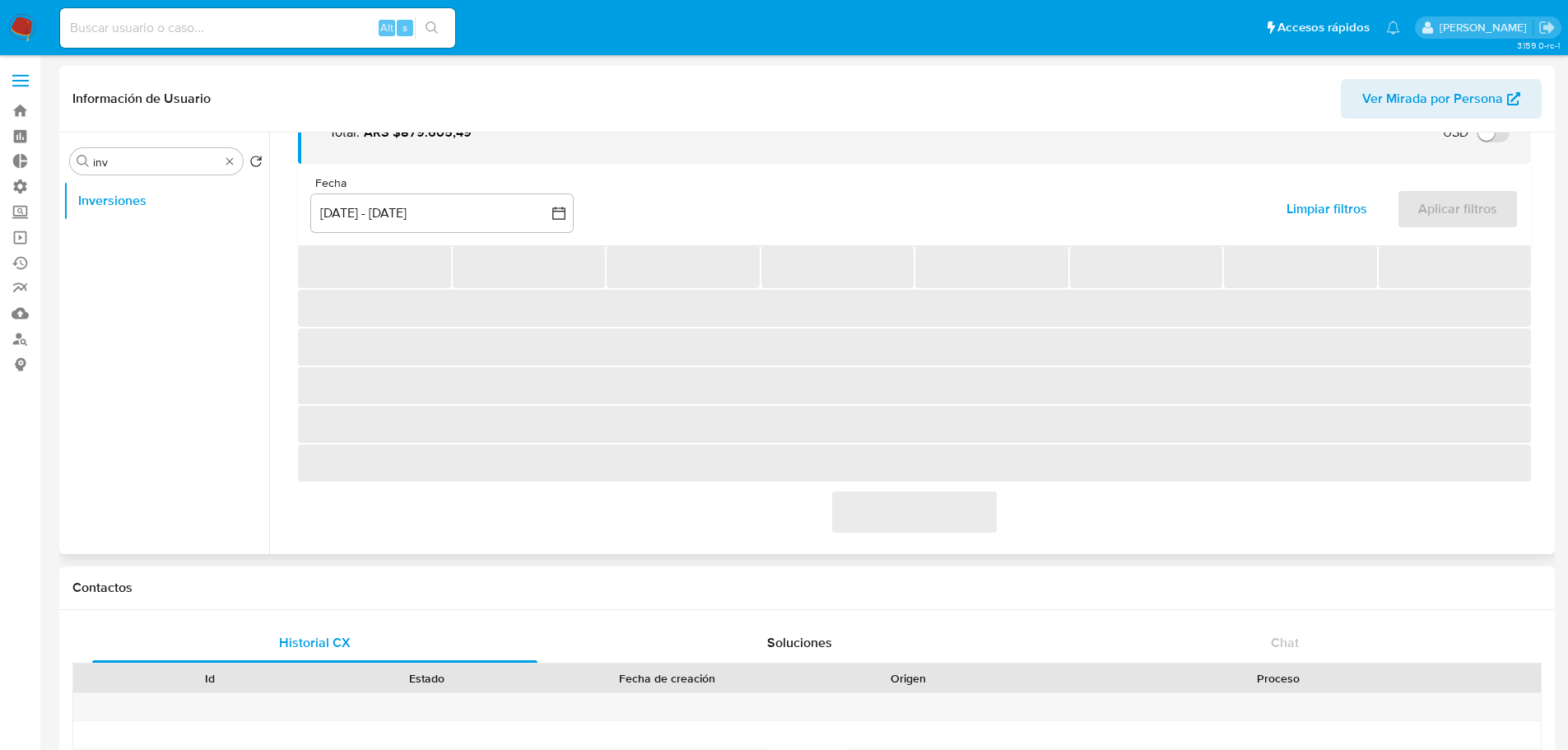
scroll to position [247, 0]
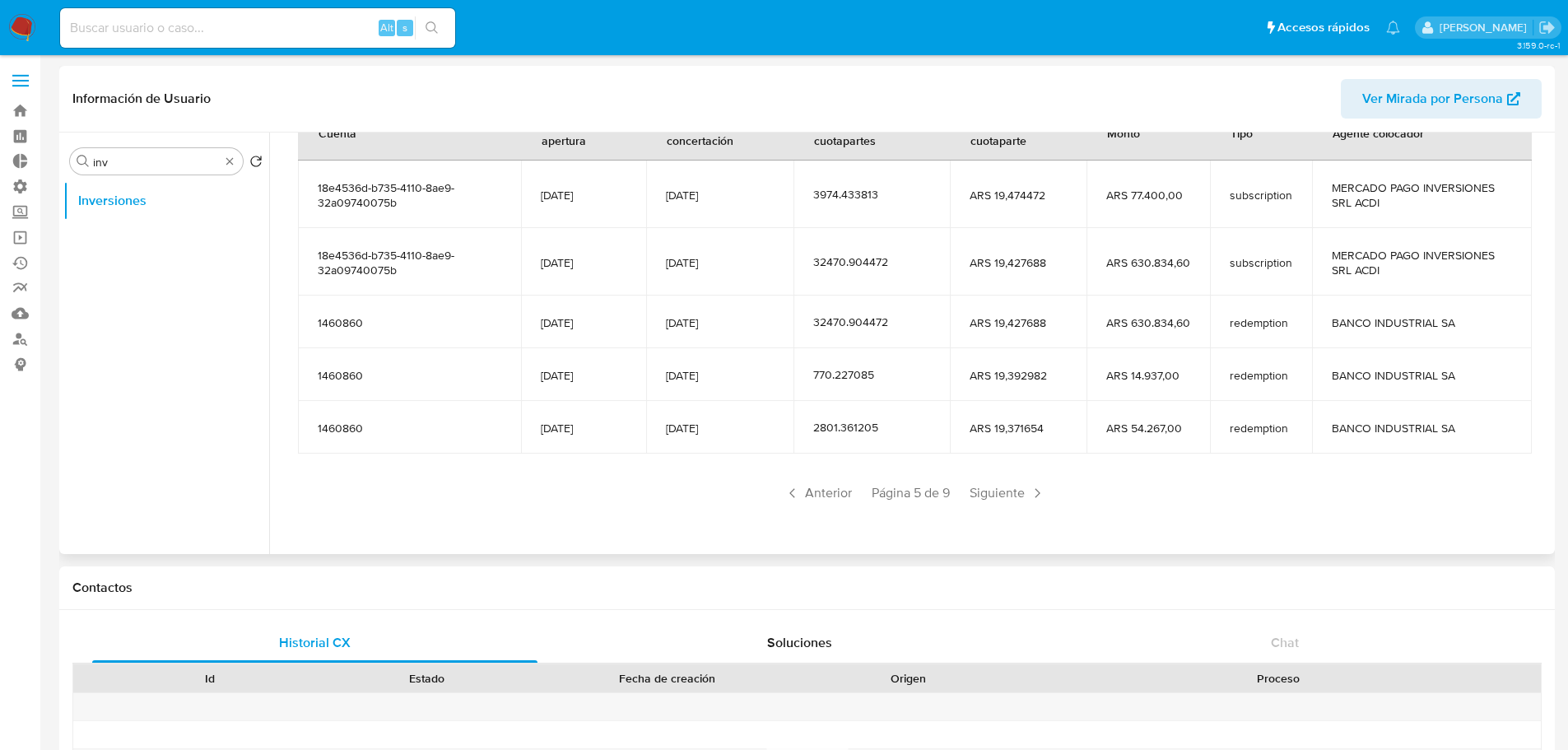
click at [337, 318] on span "1460860" at bounding box center [409, 322] width 183 height 15
click at [793, 492] on icon at bounding box center [792, 493] width 17 height 17
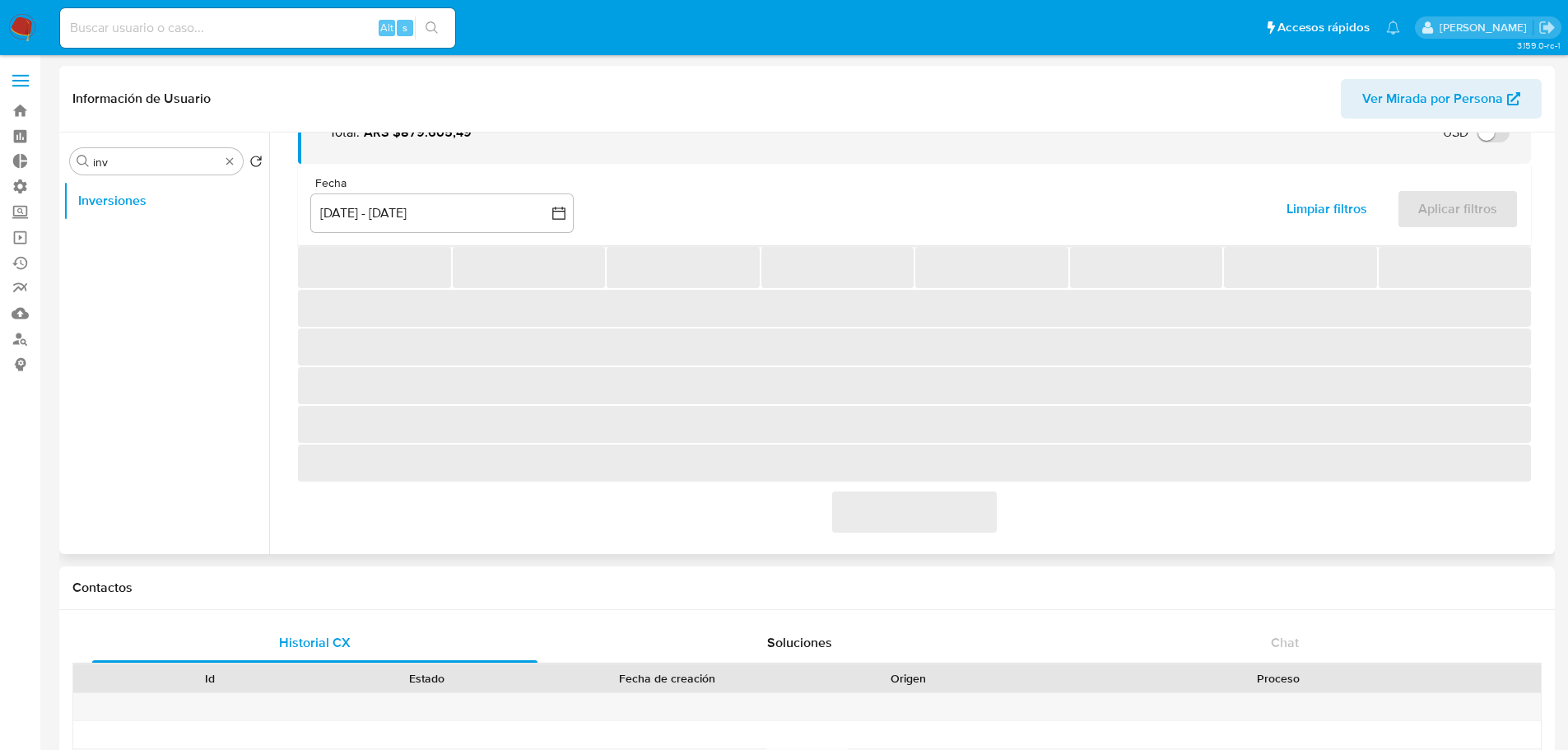
click at [793, 492] on div "‌" at bounding box center [915, 511] width 1233 height 42
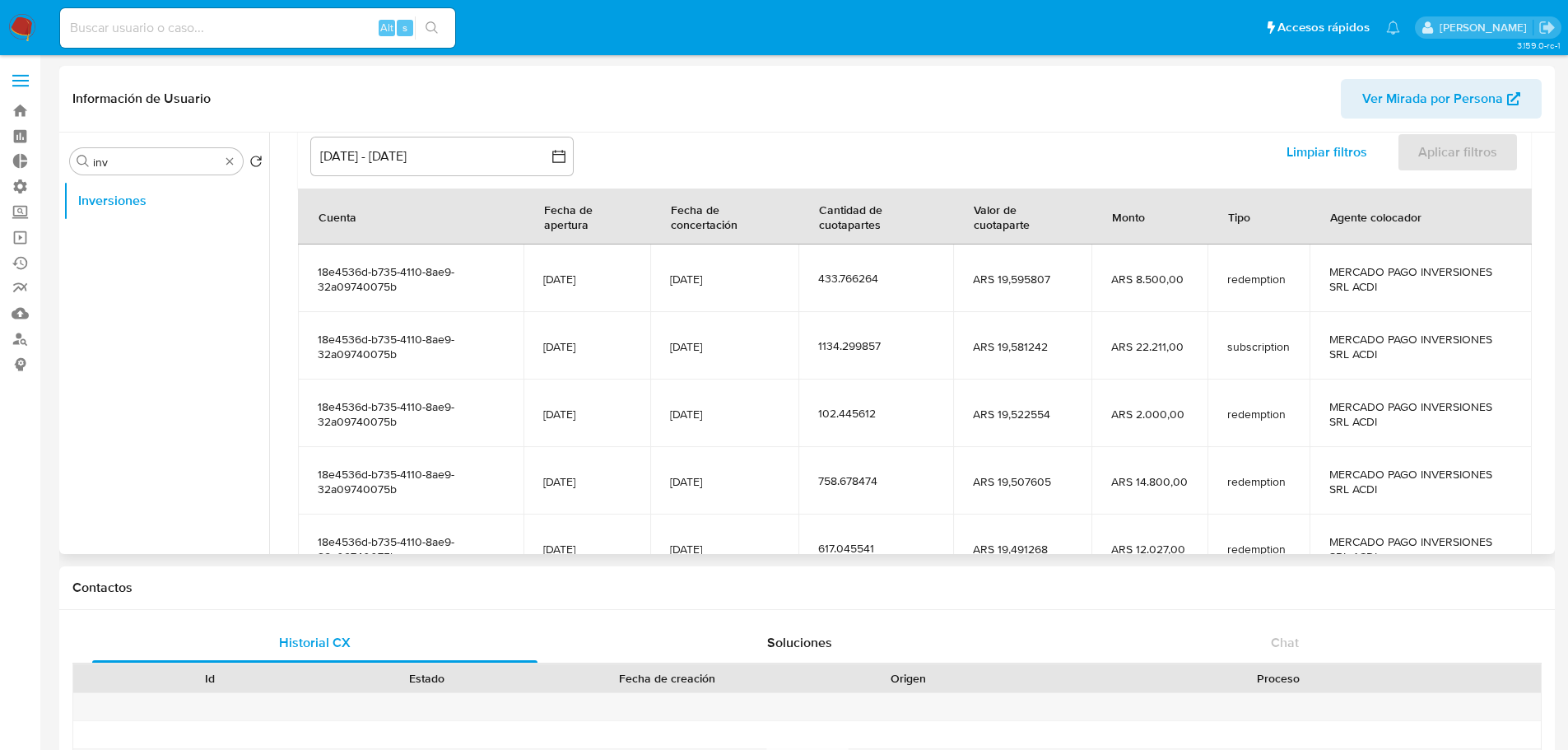
click at [593, 426] on tbody "18e4536d-b735-4110-8ae9-32a09740075b 10/09/2019 05/08/2025 433.766264 ARS 19,59…" at bounding box center [915, 412] width 1234 height 338
